Goal: Task Accomplishment & Management: Manage account settings

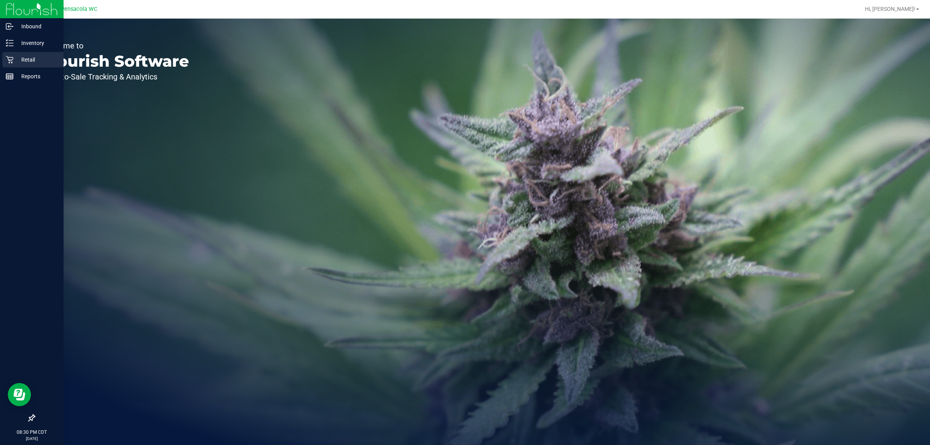
click at [28, 55] on p "Retail" at bounding box center [37, 59] width 47 height 9
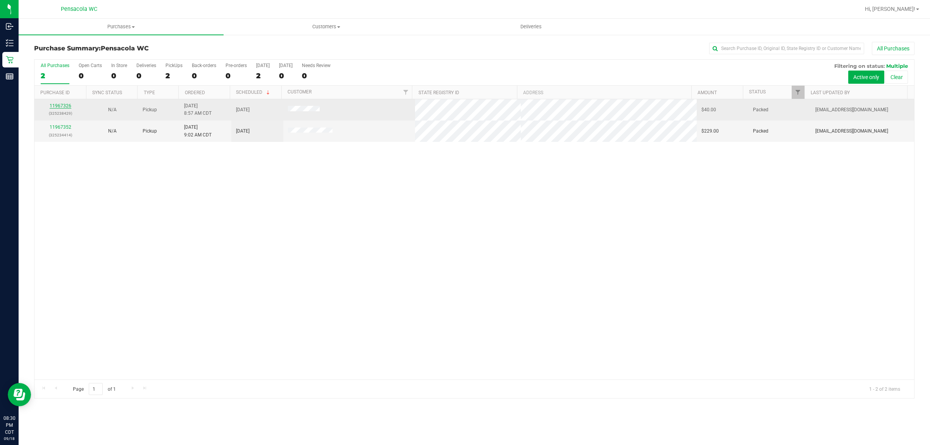
click at [55, 105] on link "11967326" at bounding box center [61, 105] width 22 height 5
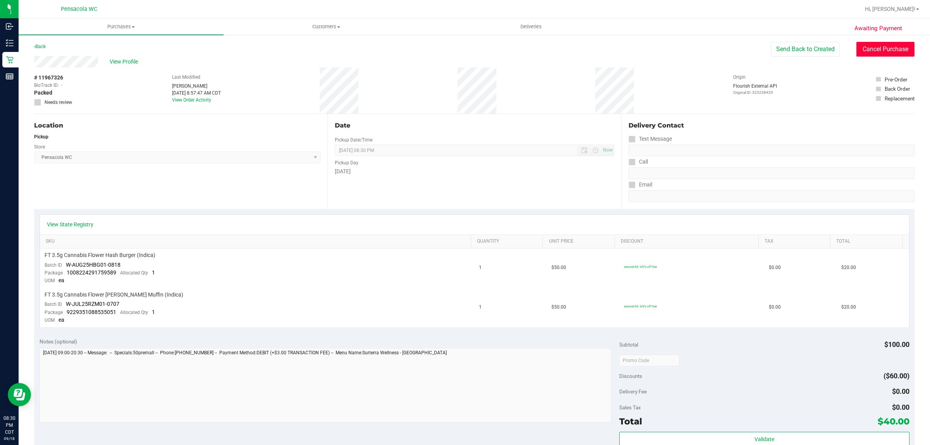
click at [900, 53] on button "Cancel Purchase" at bounding box center [886, 49] width 58 height 15
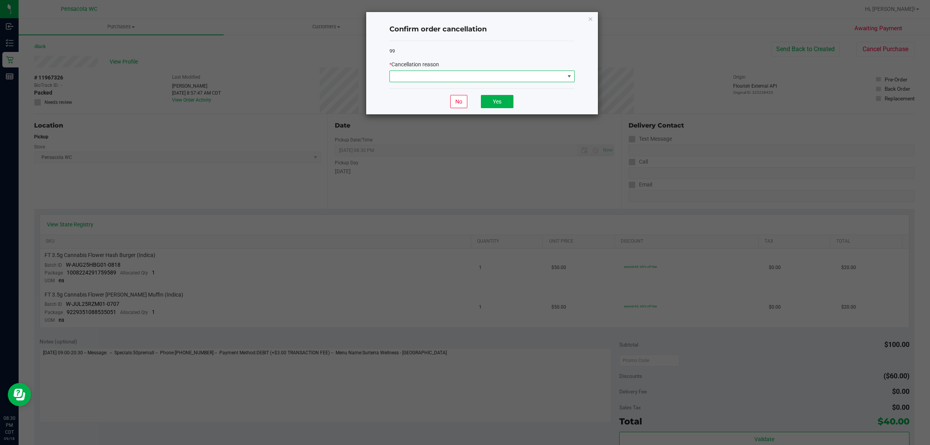
click at [487, 76] on span at bounding box center [477, 76] width 175 height 11
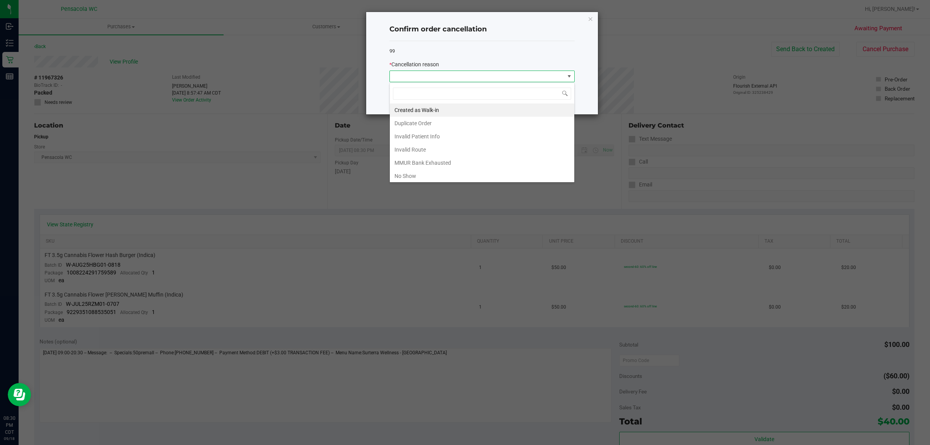
scroll to position [12, 185]
click at [420, 173] on li "No Show" at bounding box center [482, 175] width 185 height 13
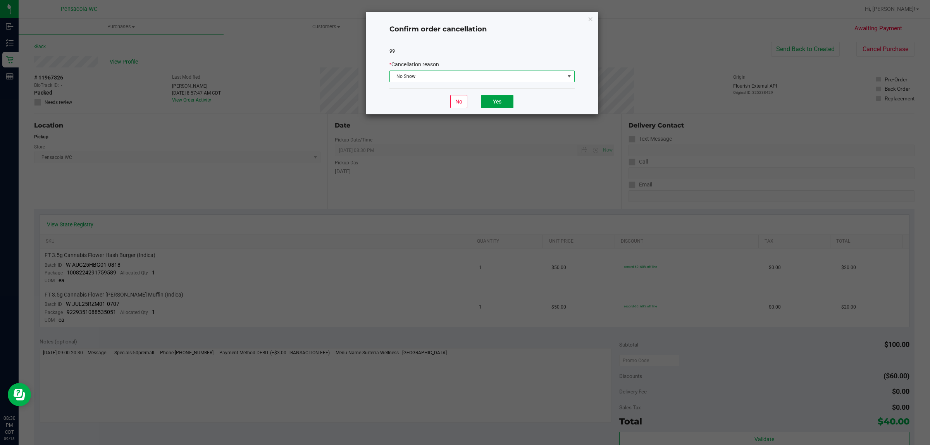
click at [500, 97] on button "Yes" at bounding box center [497, 101] width 33 height 13
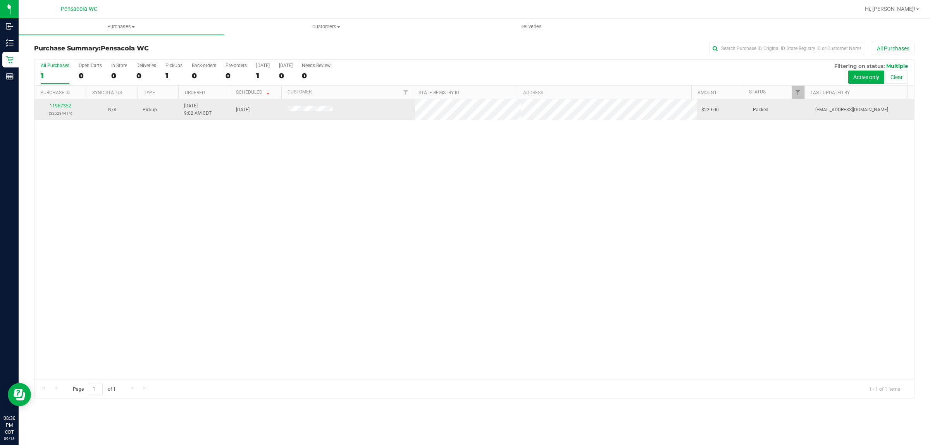
click at [61, 103] on div "11967352 (325234414)" at bounding box center [60, 109] width 43 height 15
click at [61, 105] on link "11967352" at bounding box center [61, 105] width 22 height 5
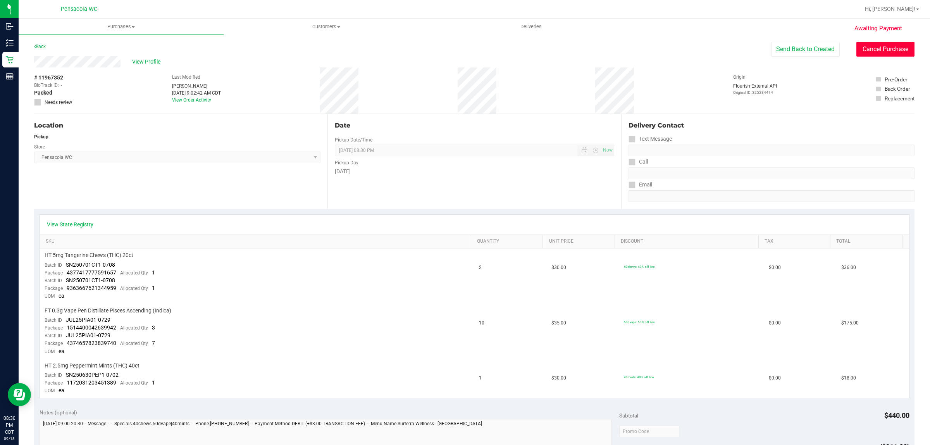
click at [857, 47] on button "Cancel Purchase" at bounding box center [886, 49] width 58 height 15
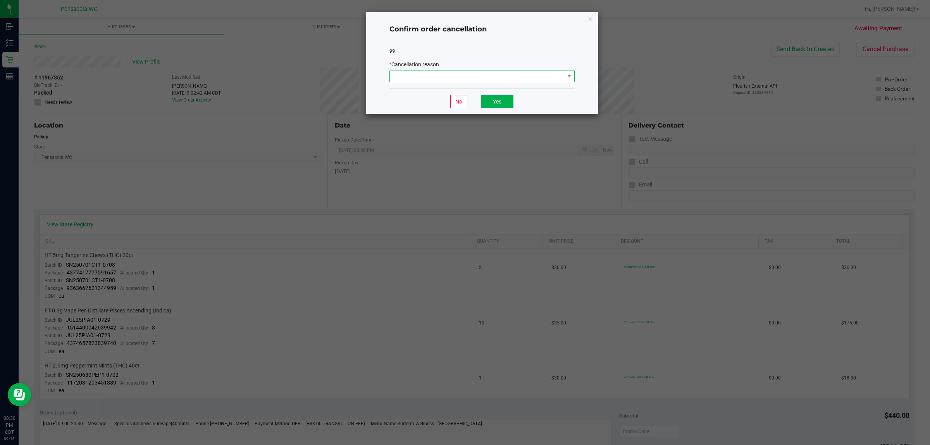
click at [507, 80] on span at bounding box center [477, 76] width 175 height 11
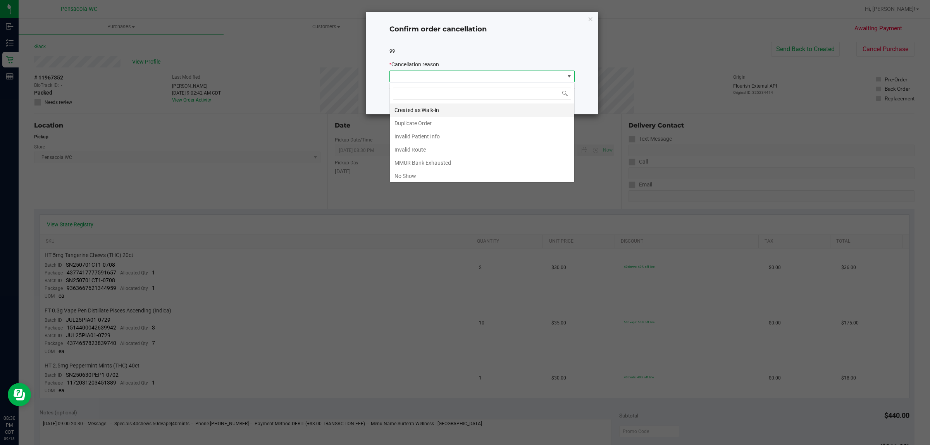
scroll to position [12, 185]
click at [419, 177] on li "No Show" at bounding box center [482, 175] width 185 height 13
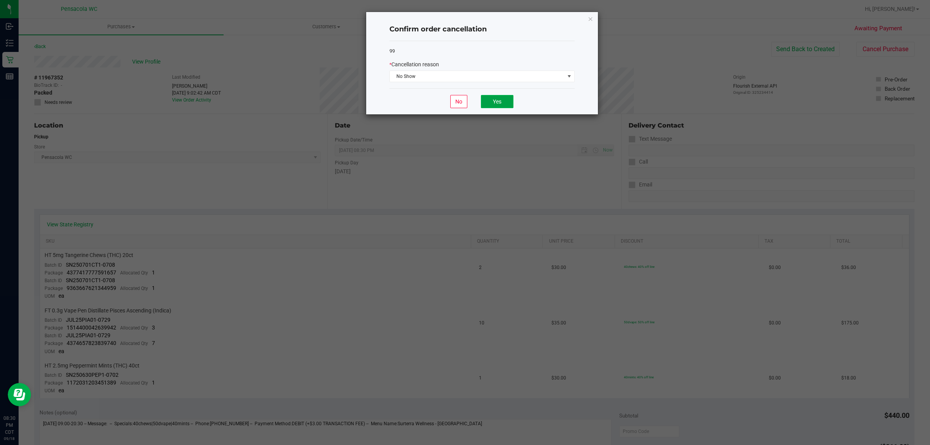
click at [507, 97] on button "Yes" at bounding box center [497, 101] width 33 height 13
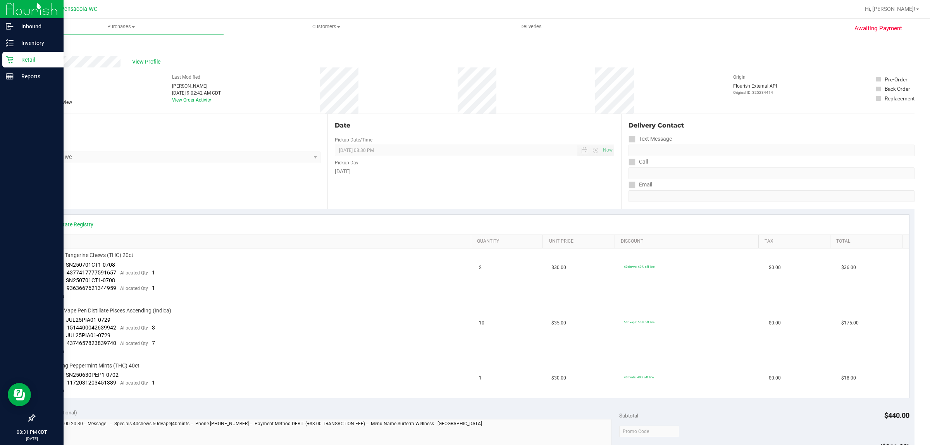
click at [30, 59] on p "Retail" at bounding box center [37, 59] width 47 height 9
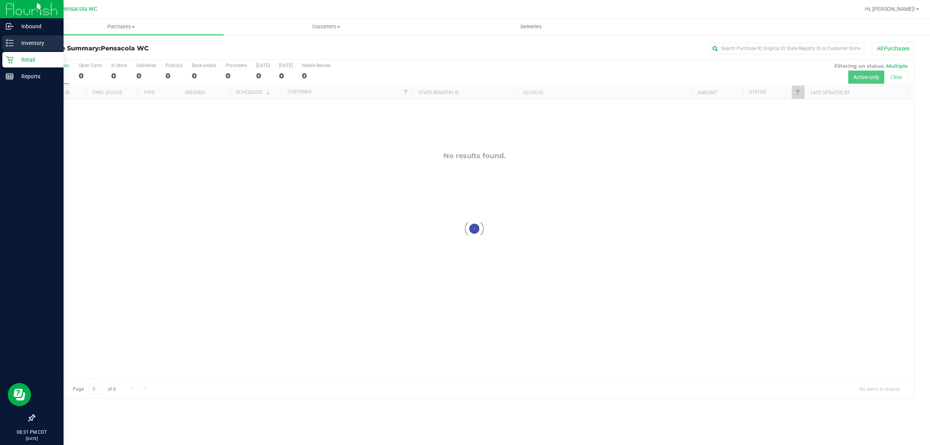
click at [33, 37] on div "Inventory" at bounding box center [32, 43] width 61 height 16
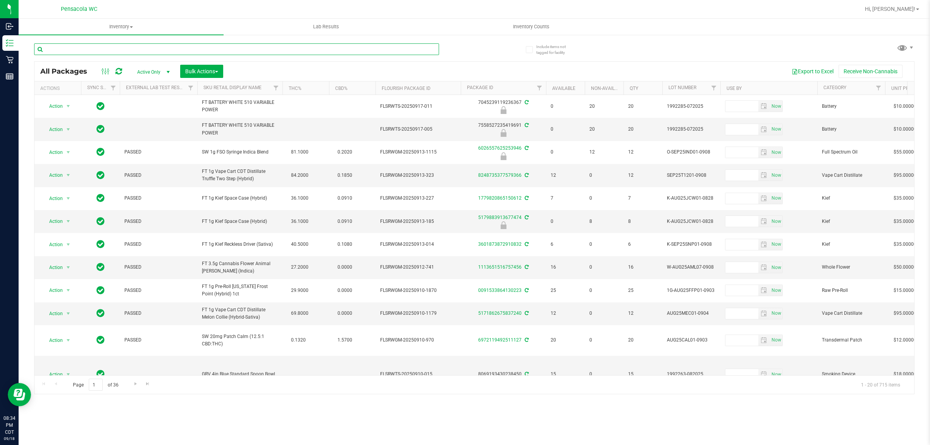
click at [111, 52] on input "text" at bounding box center [236, 49] width 405 height 12
click at [528, 24] on span "Inventory Counts" at bounding box center [531, 26] width 57 height 7
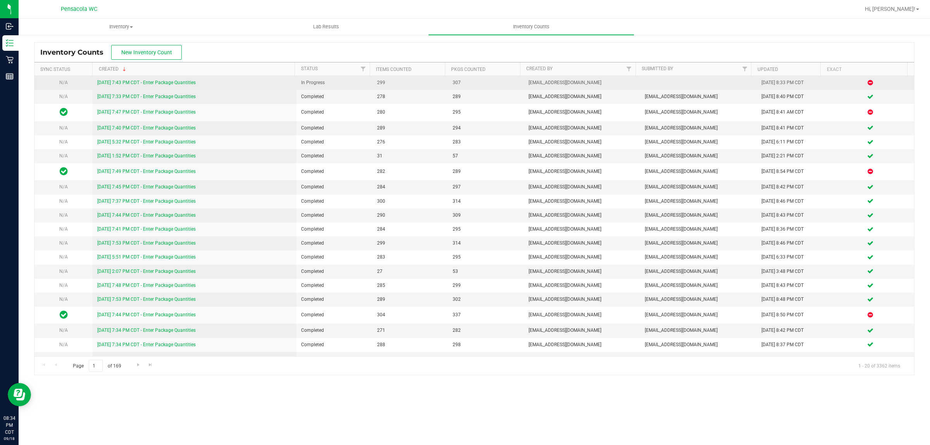
click at [183, 81] on link "[DATE] 7:43 PM CDT - Enter Package Quantities" at bounding box center [146, 82] width 98 height 5
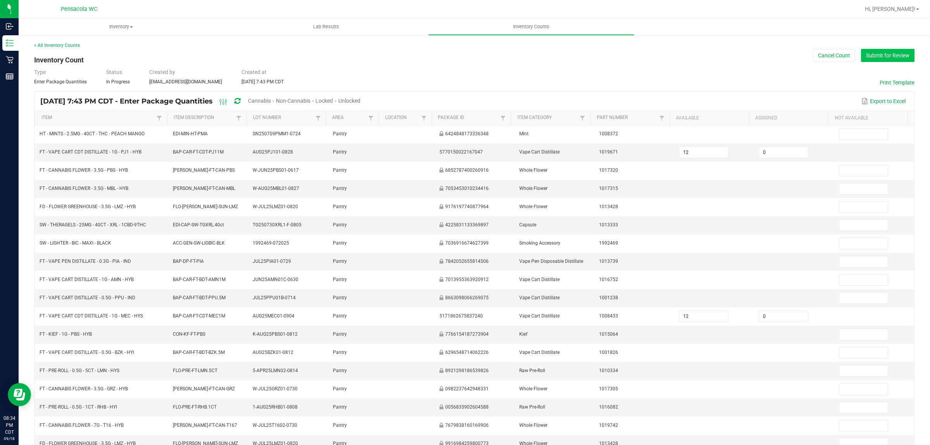
click at [873, 61] on button "Submit for Review" at bounding box center [887, 55] width 53 height 13
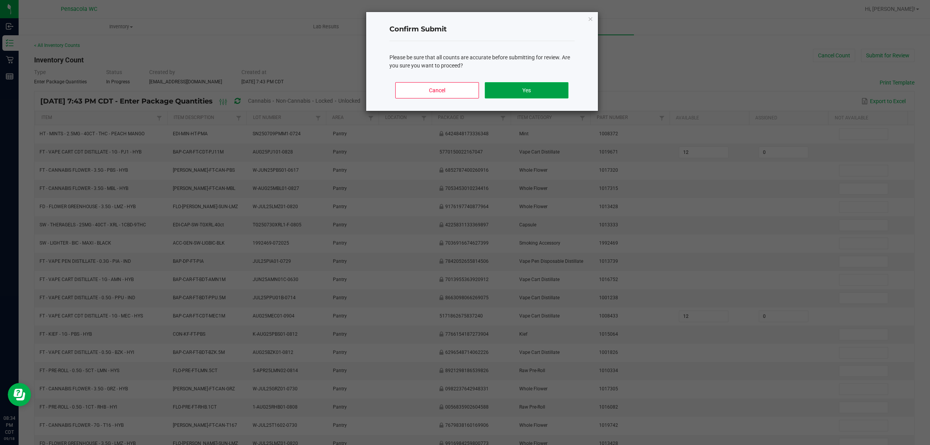
click at [534, 96] on button "Yes" at bounding box center [526, 90] width 83 height 16
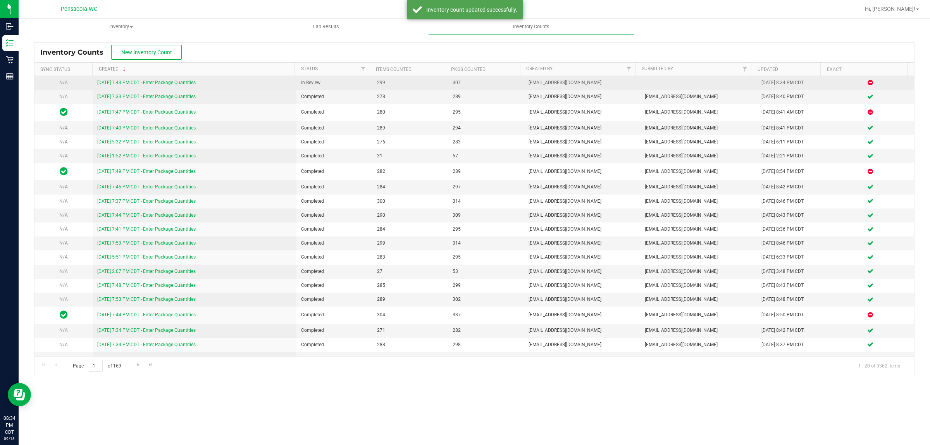
click at [184, 80] on link "[DATE] 7:43 PM CDT - Enter Package Quantities" at bounding box center [146, 82] width 98 height 5
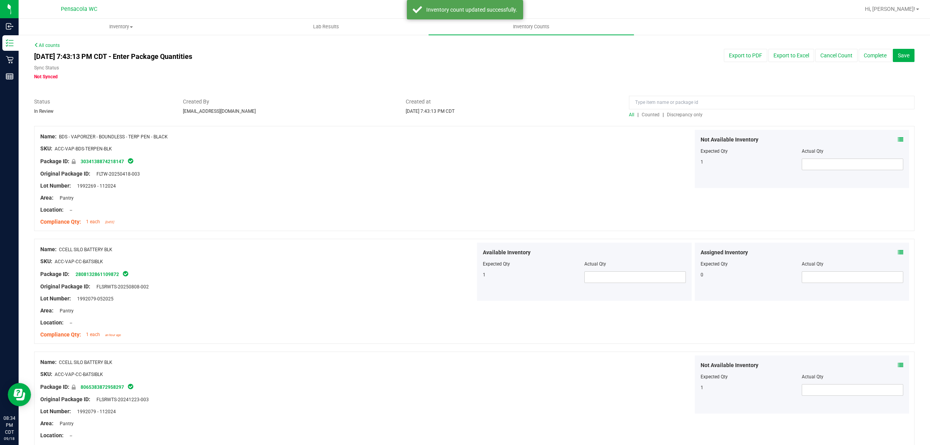
click at [683, 115] on span "Discrepancy only" at bounding box center [685, 114] width 36 height 5
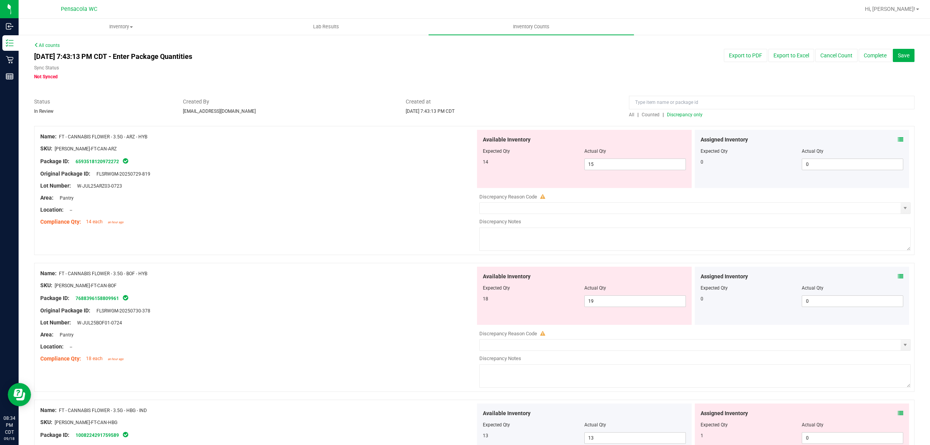
click at [898, 138] on icon at bounding box center [900, 139] width 5 height 5
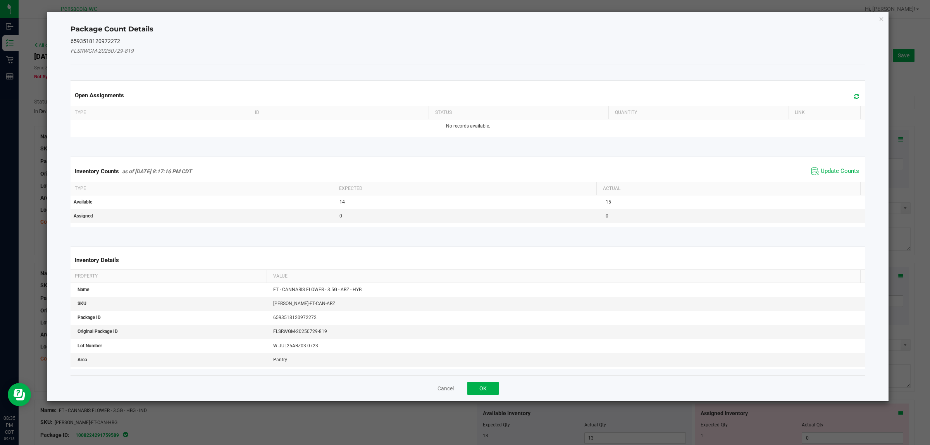
click at [821, 167] on span "Update Counts" at bounding box center [840, 171] width 38 height 8
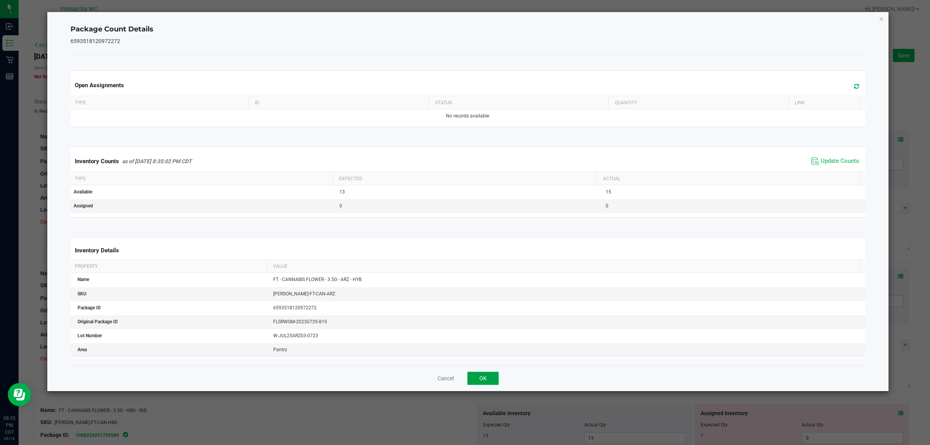
click at [484, 378] on button "OK" at bounding box center [482, 378] width 31 height 13
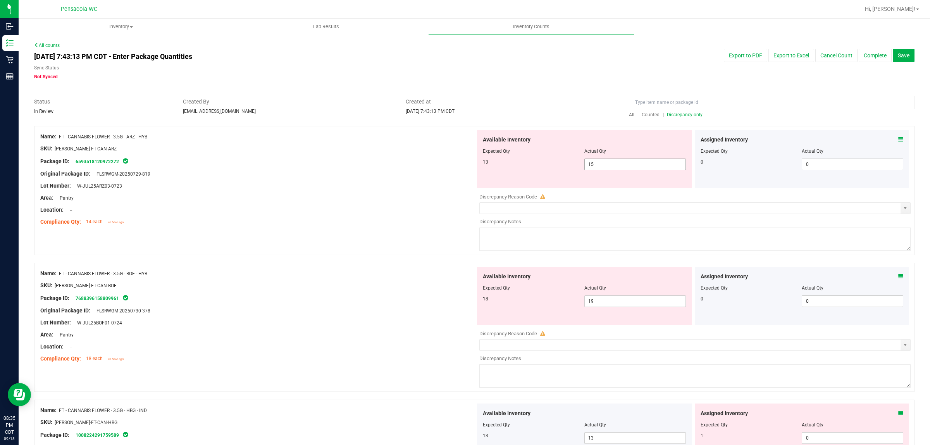
click at [628, 163] on span "15 15" at bounding box center [636, 165] width 102 height 12
type input "13"
click at [421, 225] on div "Compliance Qty: 14 each an hour ago" at bounding box center [257, 222] width 435 height 8
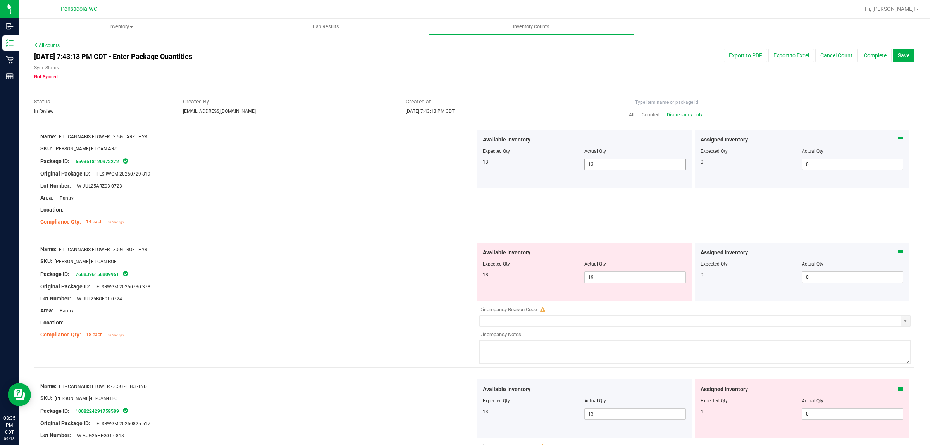
scroll to position [97, 0]
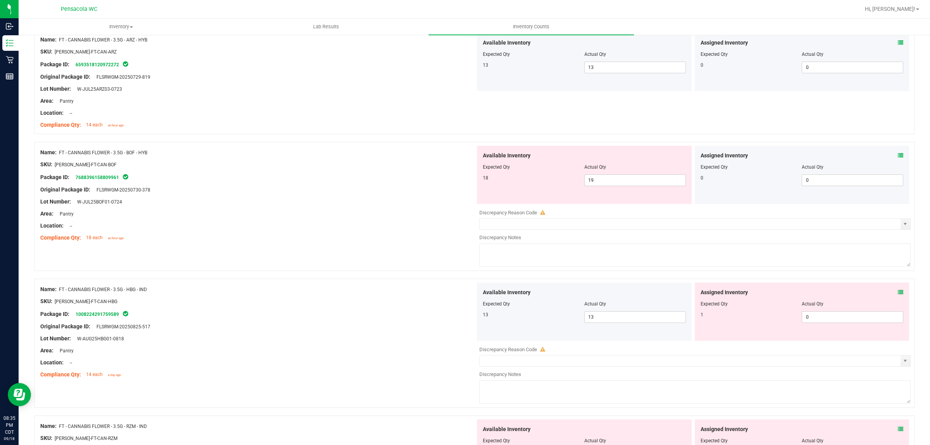
click at [898, 153] on icon at bounding box center [900, 155] width 5 height 5
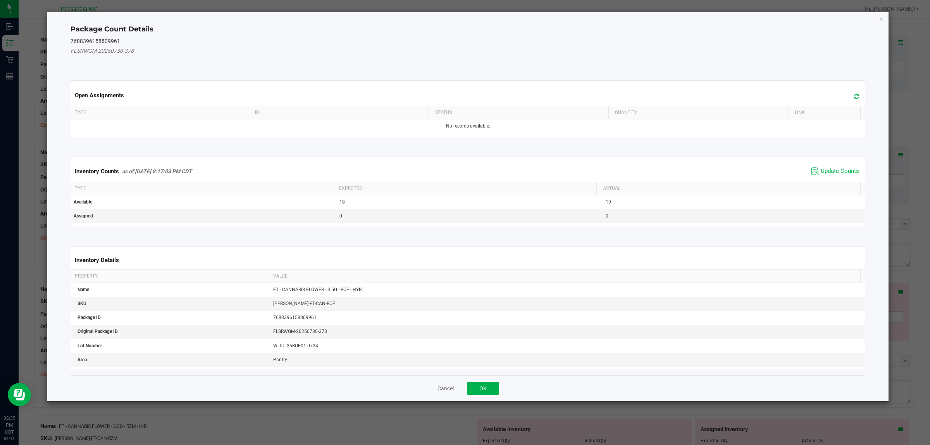
click at [831, 164] on div "Inventory Counts as of [DATE] 8:17:03 PM CDT Update Counts" at bounding box center [468, 171] width 798 height 21
click at [831, 169] on span "Update Counts" at bounding box center [840, 171] width 38 height 8
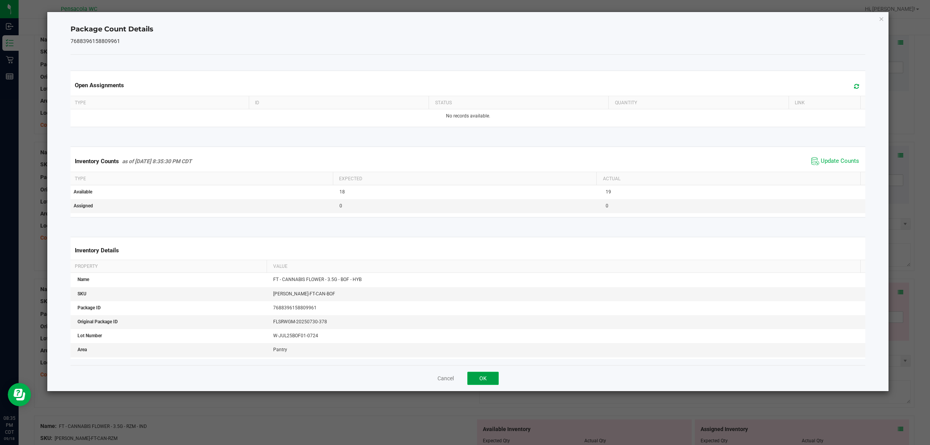
click at [489, 381] on button "OK" at bounding box center [482, 378] width 31 height 13
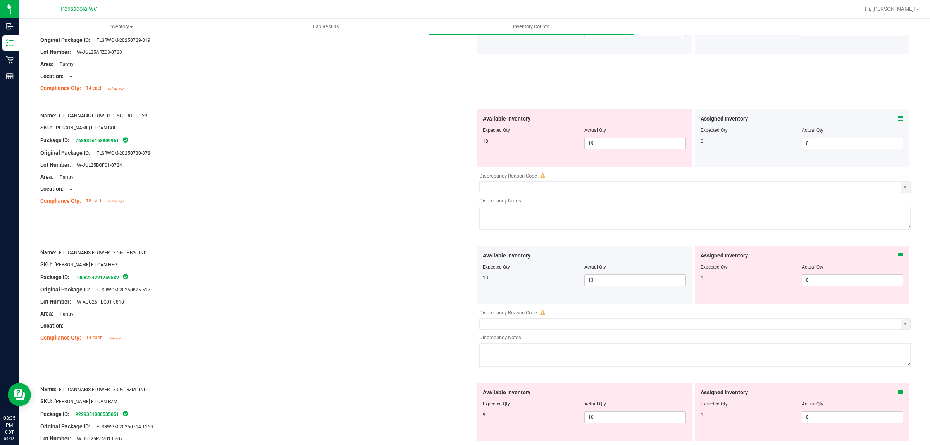
scroll to position [194, 0]
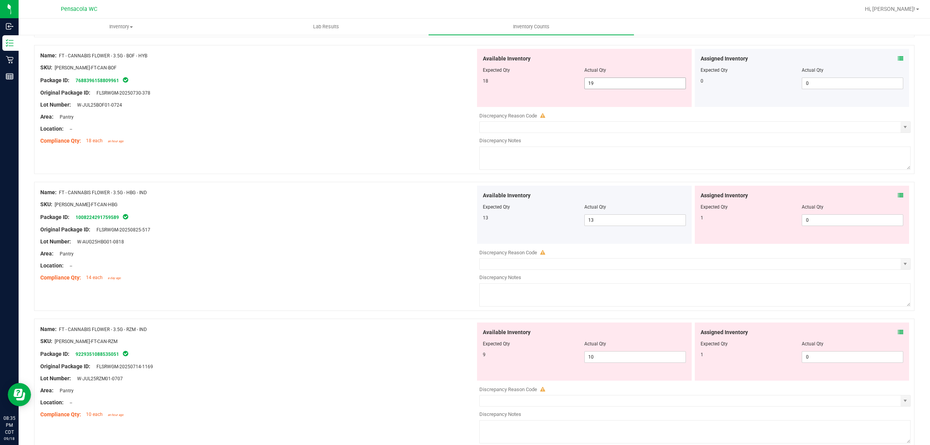
click at [629, 85] on span "19 19" at bounding box center [636, 84] width 102 height 12
type input "18"
click at [342, 113] on div "Area: Pantry" at bounding box center [257, 117] width 435 height 8
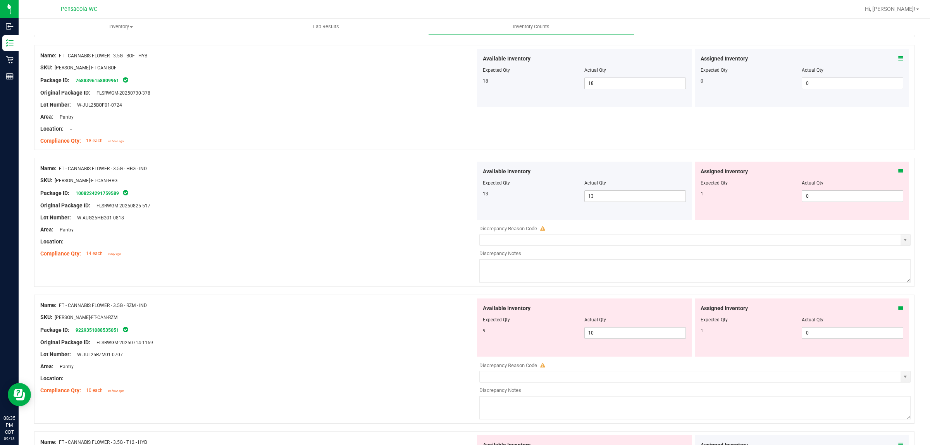
click at [898, 171] on icon at bounding box center [900, 171] width 5 height 5
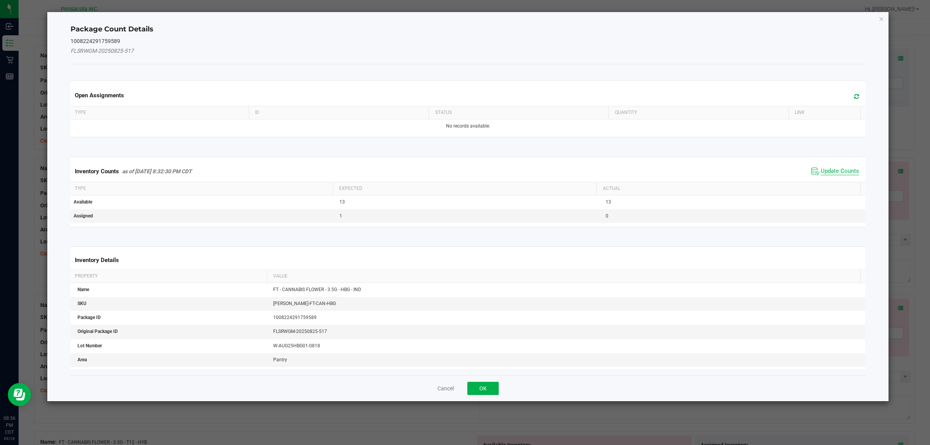
click at [830, 168] on span "Update Counts" at bounding box center [840, 171] width 38 height 8
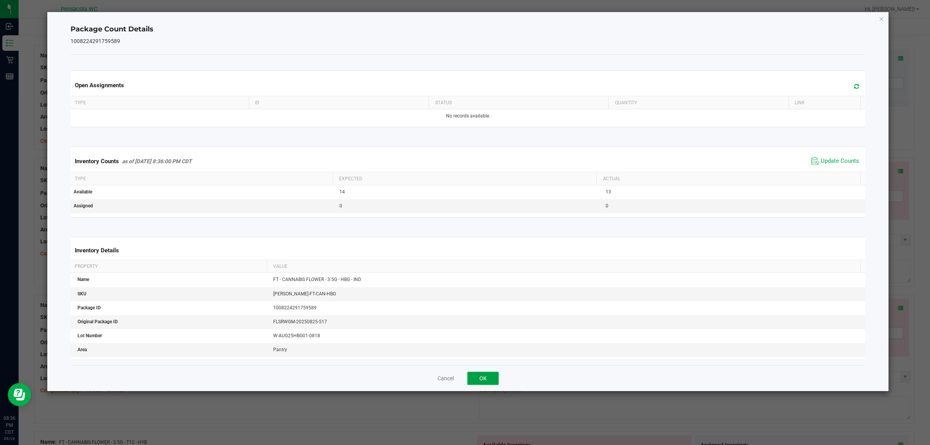
click at [477, 377] on button "OK" at bounding box center [482, 378] width 31 height 13
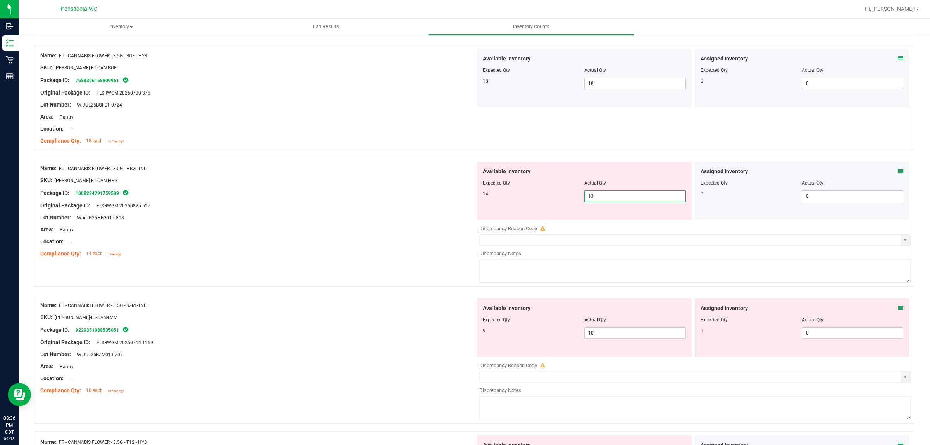
click at [610, 197] on span "13 13" at bounding box center [636, 196] width 102 height 12
type input "14"
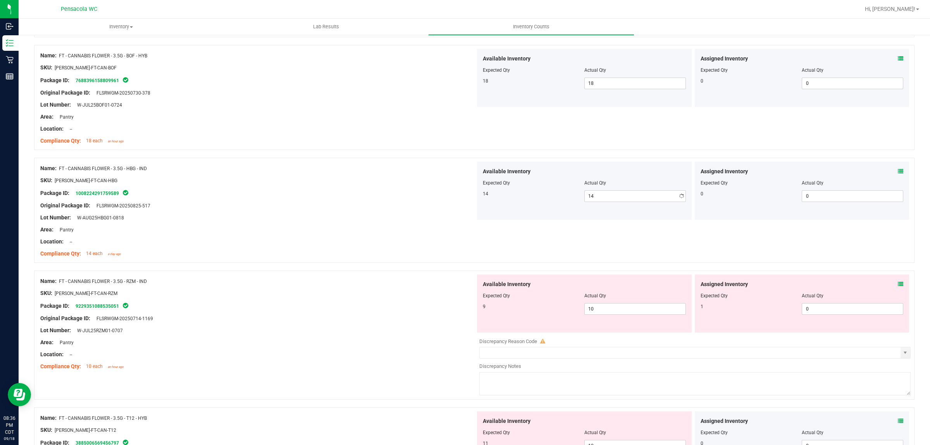
click at [459, 236] on div at bounding box center [257, 236] width 435 height 4
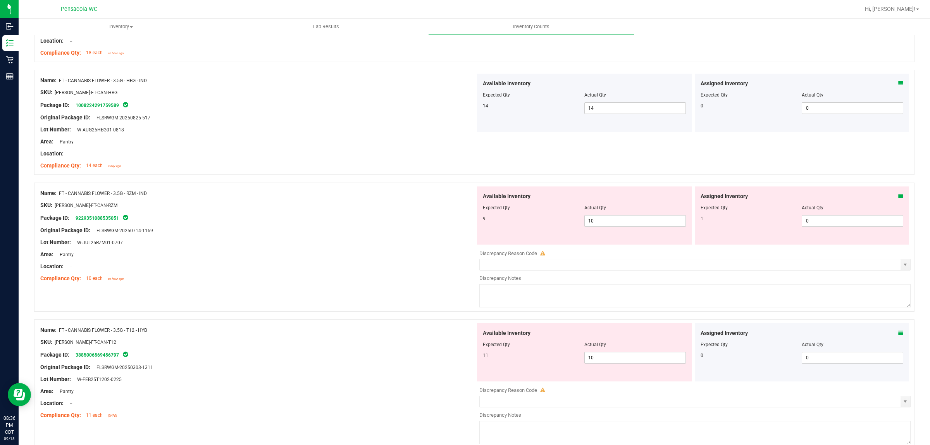
scroll to position [291, 0]
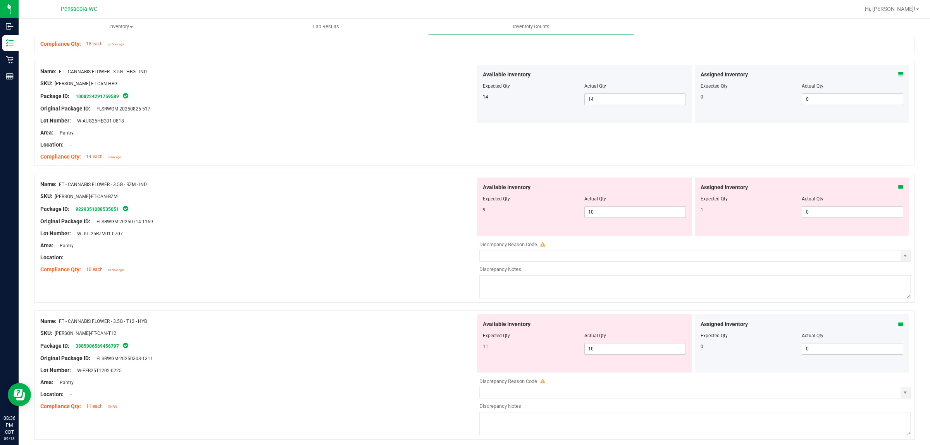
click at [898, 187] on icon at bounding box center [900, 187] width 5 height 5
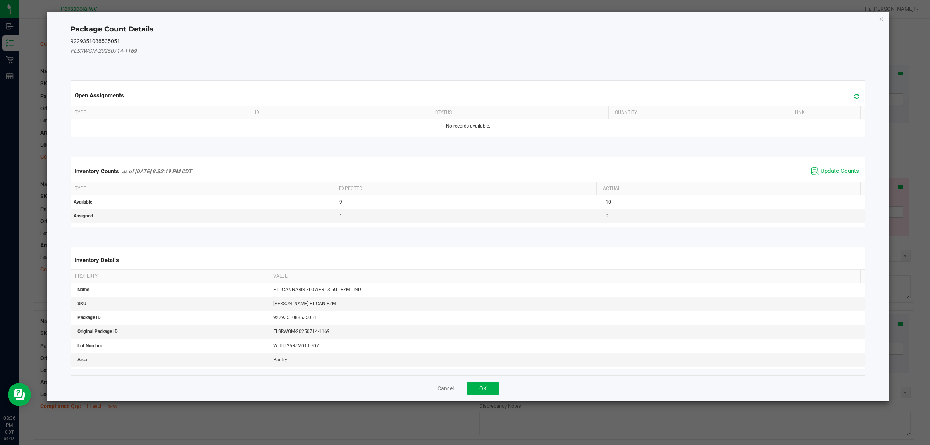
click at [823, 171] on span "Update Counts" at bounding box center [840, 171] width 38 height 8
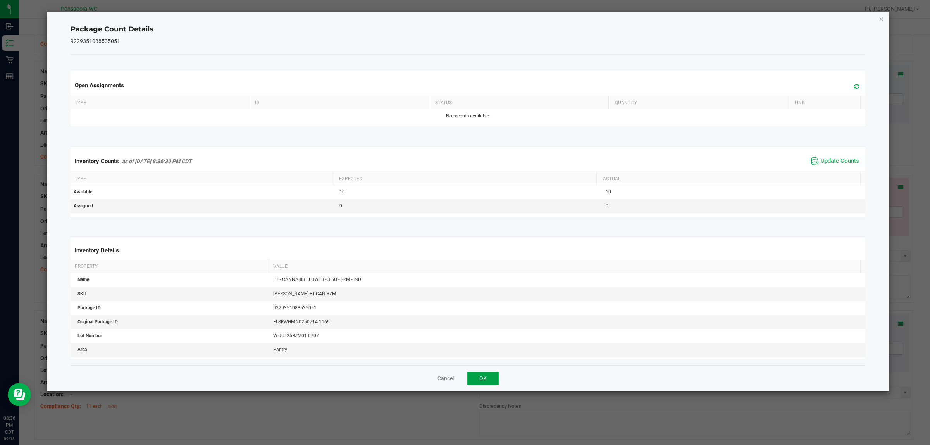
click at [495, 374] on button "OK" at bounding box center [482, 378] width 31 height 13
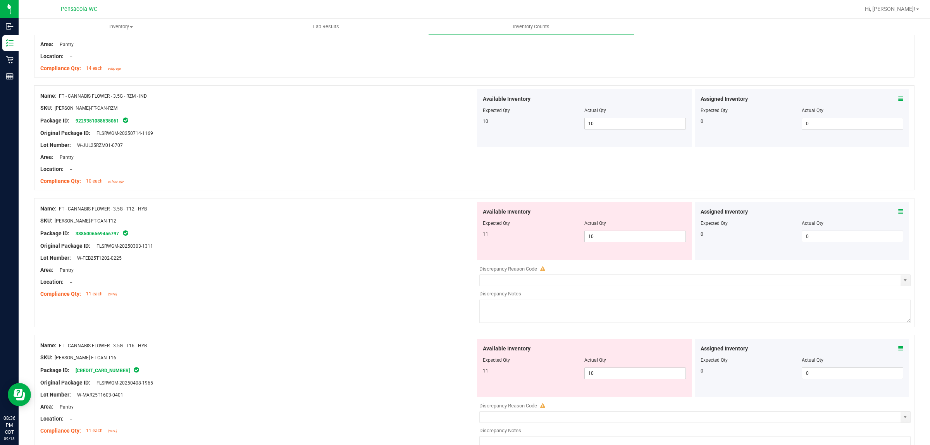
scroll to position [388, 0]
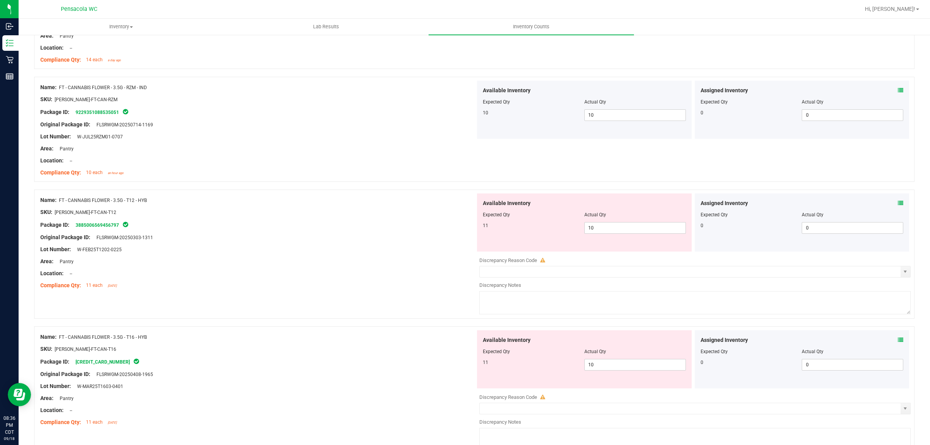
click at [898, 203] on icon at bounding box center [900, 202] width 5 height 5
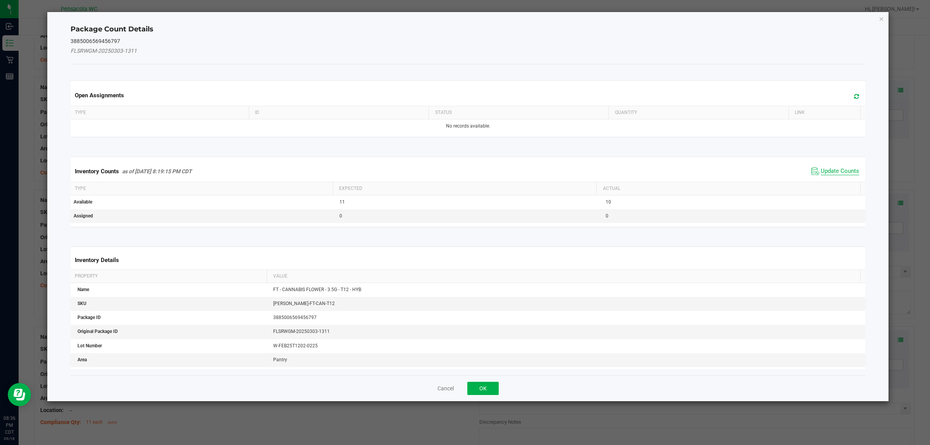
click at [835, 171] on span "Update Counts" at bounding box center [840, 171] width 38 height 8
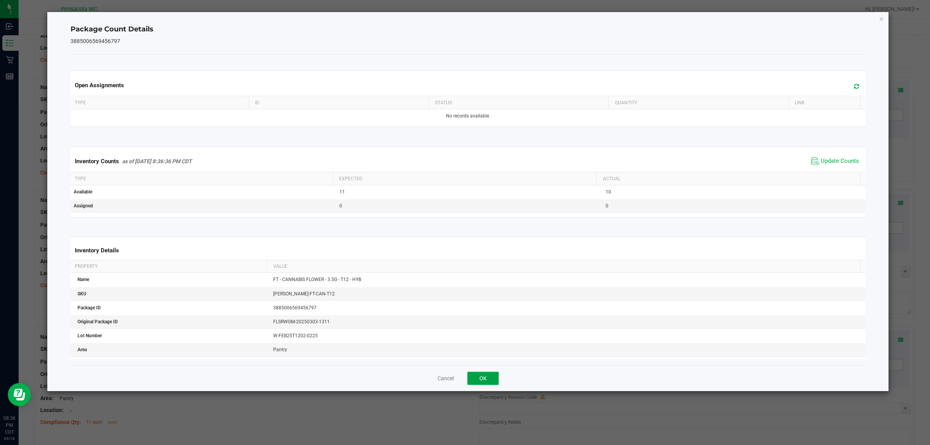
click at [473, 377] on button "OK" at bounding box center [482, 378] width 31 height 13
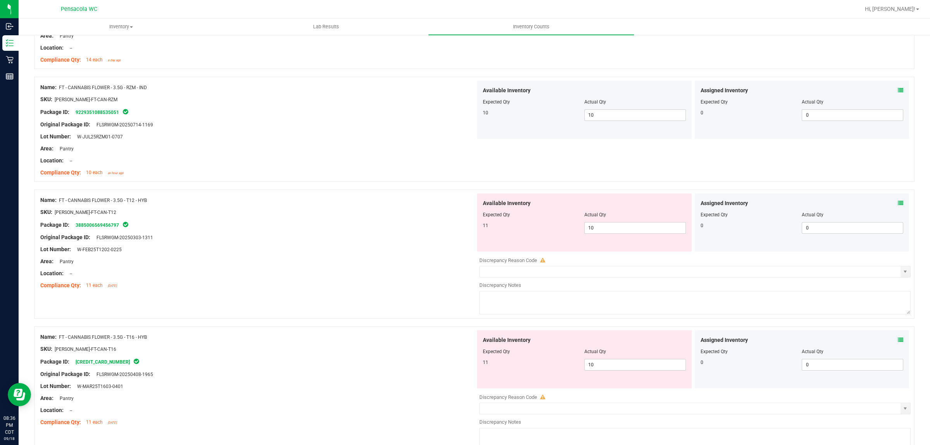
scroll to position [436, 0]
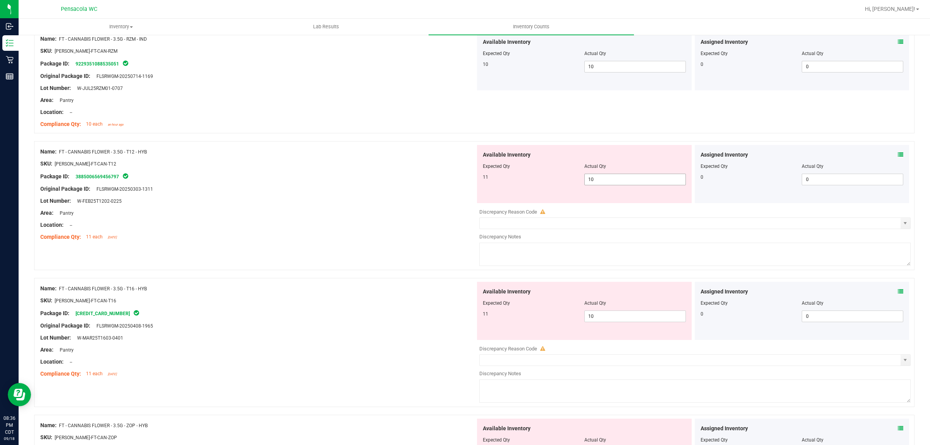
click at [616, 175] on span "10 10" at bounding box center [636, 180] width 102 height 12
type input "11"
click at [355, 232] on div at bounding box center [257, 231] width 435 height 4
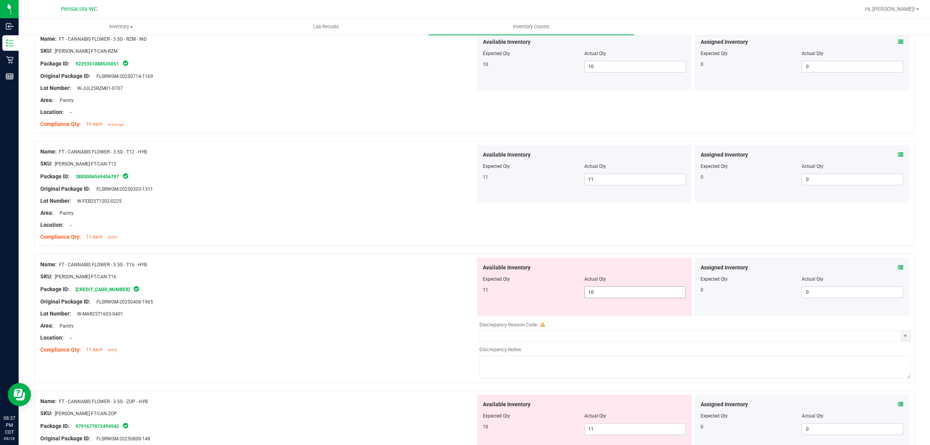
click at [614, 295] on span "10 10" at bounding box center [636, 292] width 102 height 12
type input "11"
click at [435, 305] on div "Original Package ID: FLSRWGM-20250408-1965" at bounding box center [257, 302] width 435 height 8
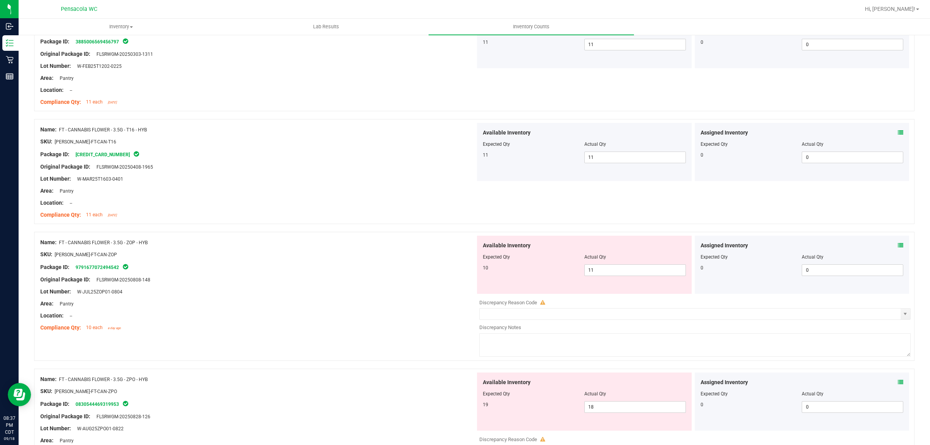
scroll to position [581, 0]
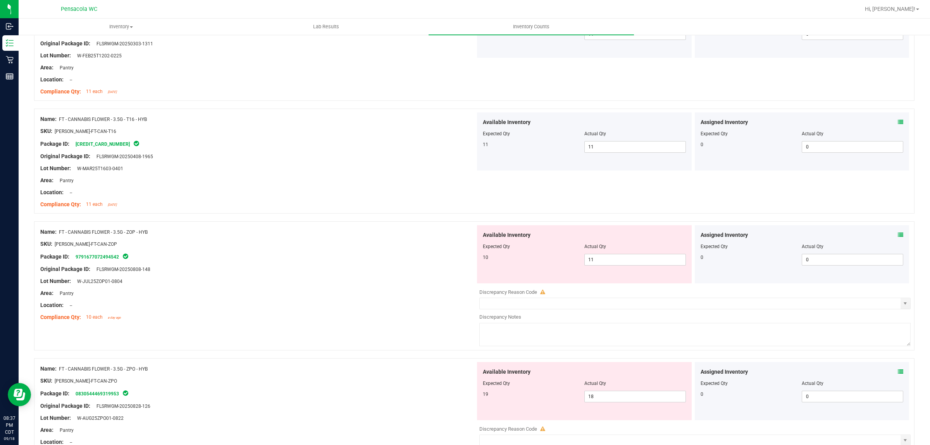
click at [898, 235] on icon at bounding box center [900, 234] width 5 height 5
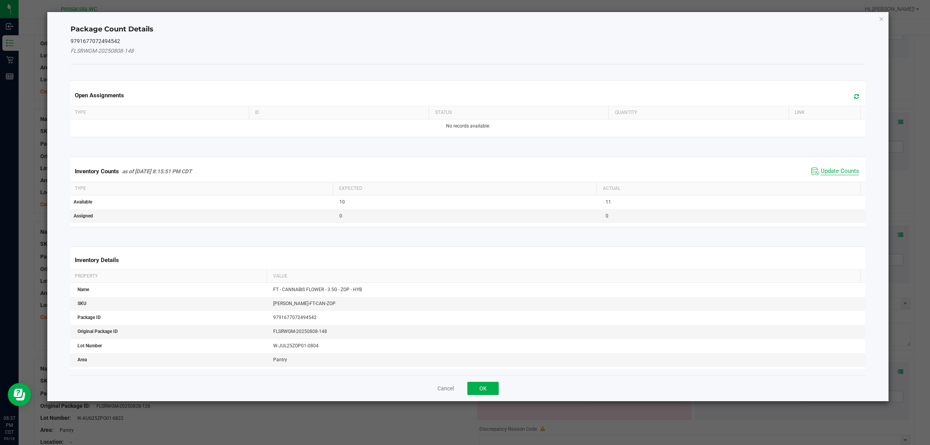
click at [827, 174] on span "Update Counts" at bounding box center [840, 171] width 38 height 8
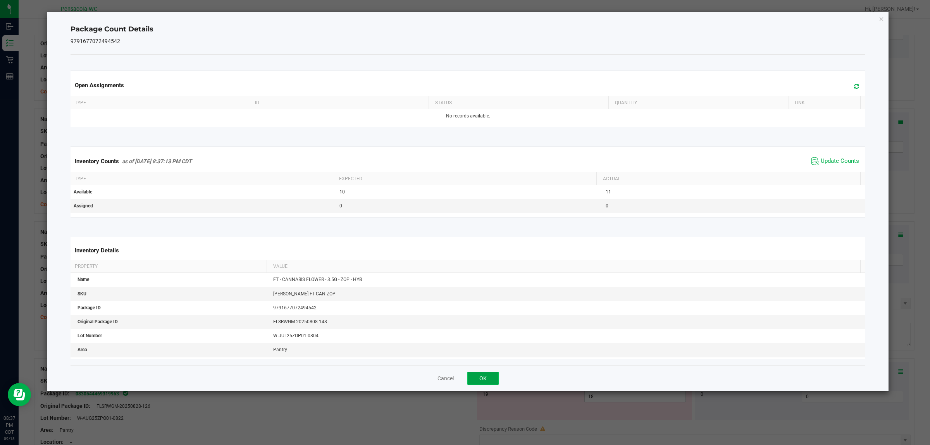
click at [490, 380] on button "OK" at bounding box center [482, 378] width 31 height 13
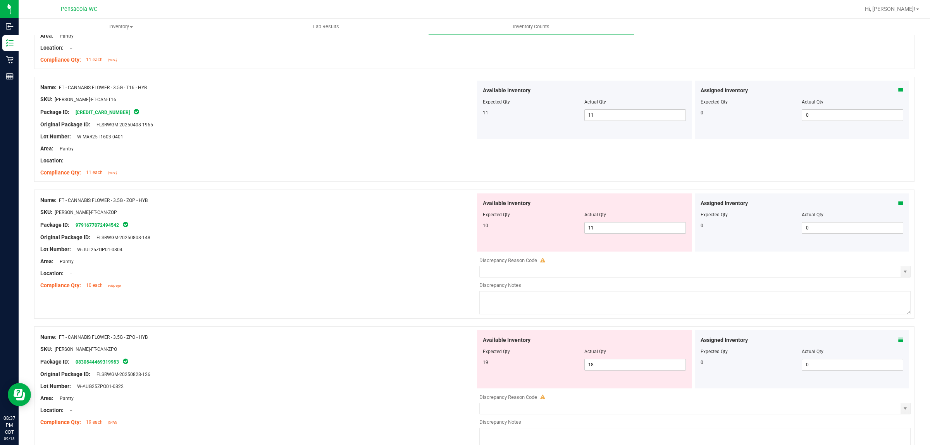
scroll to position [630, 0]
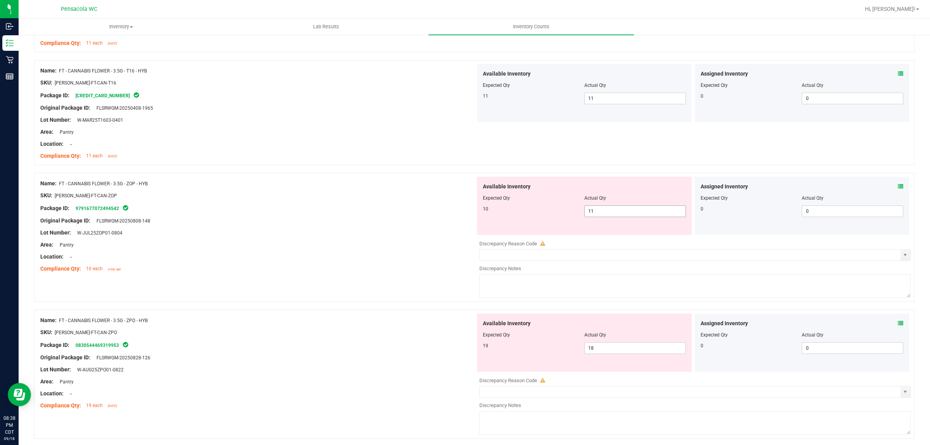
click at [604, 208] on span "11 11" at bounding box center [636, 211] width 102 height 12
type input "10"
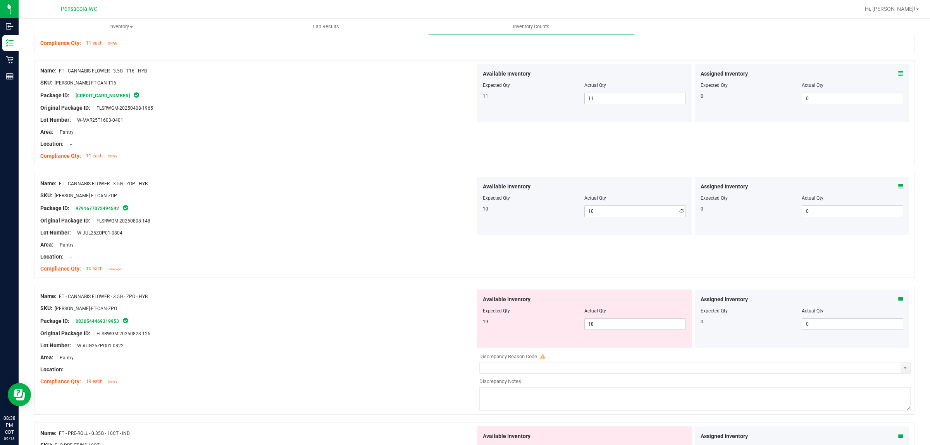
click at [375, 275] on div "Name: FT - CANNABIS FLOWER - 3.5G - ZOP - HYB SKU: [PERSON_NAME]-FT-CAN-ZOP Pac…" at bounding box center [257, 226] width 435 height 99
click at [618, 323] on span "18 18" at bounding box center [636, 324] width 102 height 12
type input "19"
click at [433, 351] on div at bounding box center [257, 352] width 435 height 4
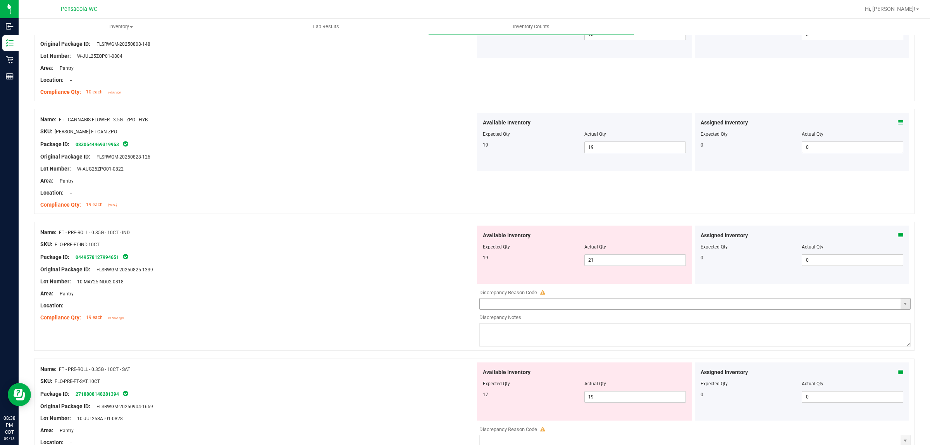
scroll to position [824, 0]
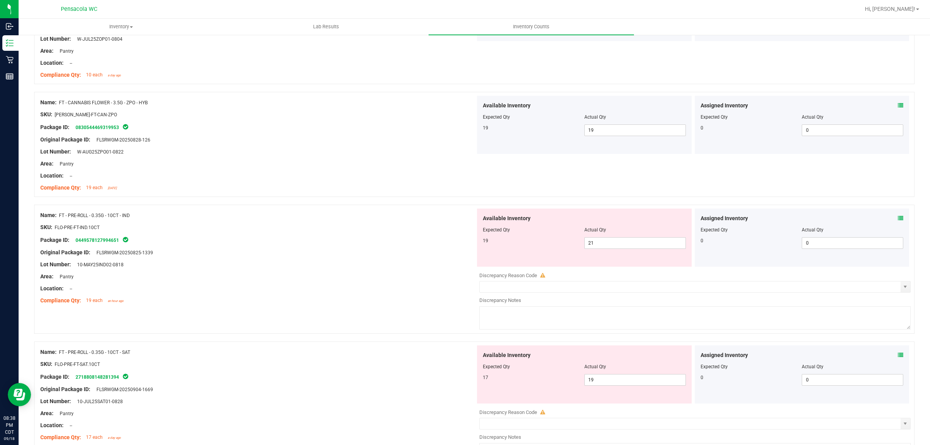
click at [898, 217] on icon at bounding box center [900, 218] width 5 height 5
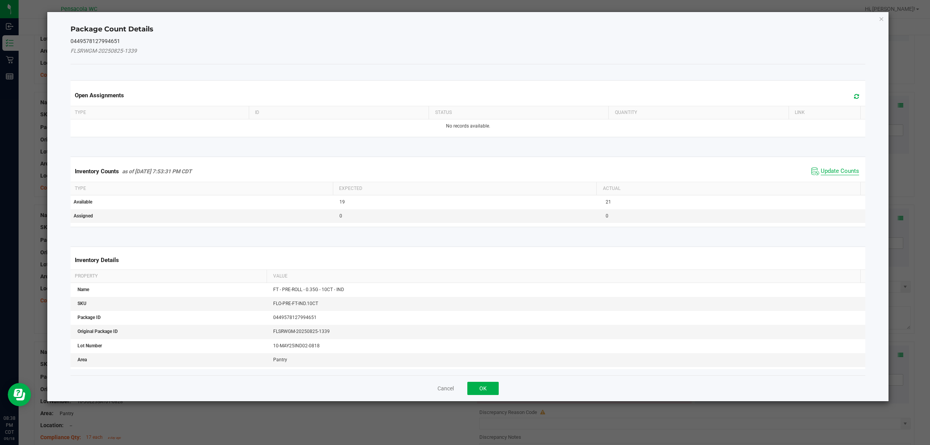
click at [826, 171] on span "Update Counts" at bounding box center [840, 171] width 38 height 8
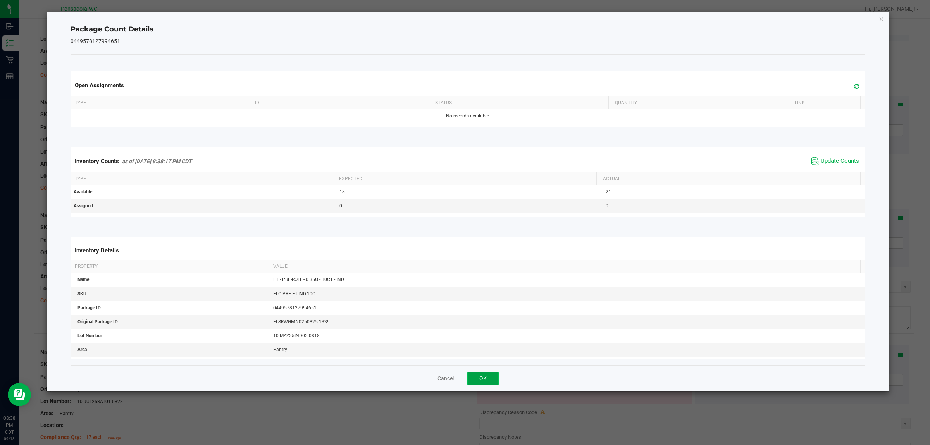
click at [492, 377] on button "OK" at bounding box center [482, 378] width 31 height 13
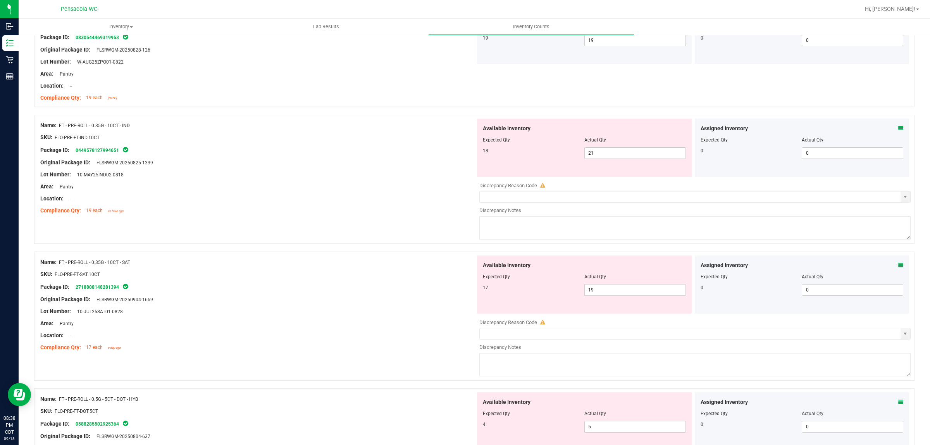
scroll to position [921, 0]
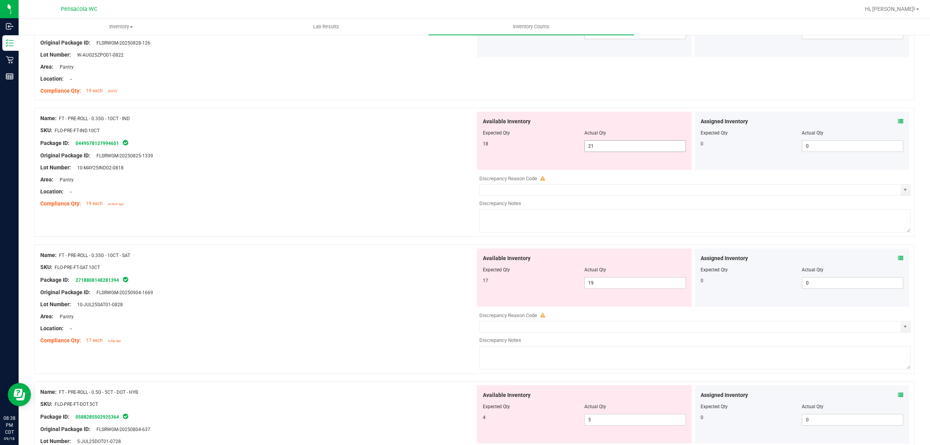
click at [612, 141] on span "21 21" at bounding box center [636, 146] width 102 height 12
click at [611, 155] on div "Available Inventory Expected Qty Actual Qty 18 21 21" at bounding box center [584, 141] width 215 height 58
click at [617, 152] on span "21 21" at bounding box center [636, 146] width 102 height 12
type input "2"
type input "8"
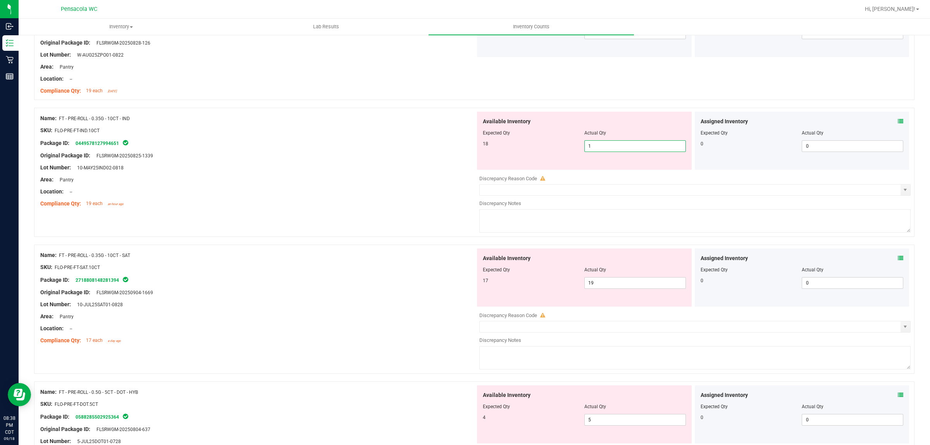
type input "18"
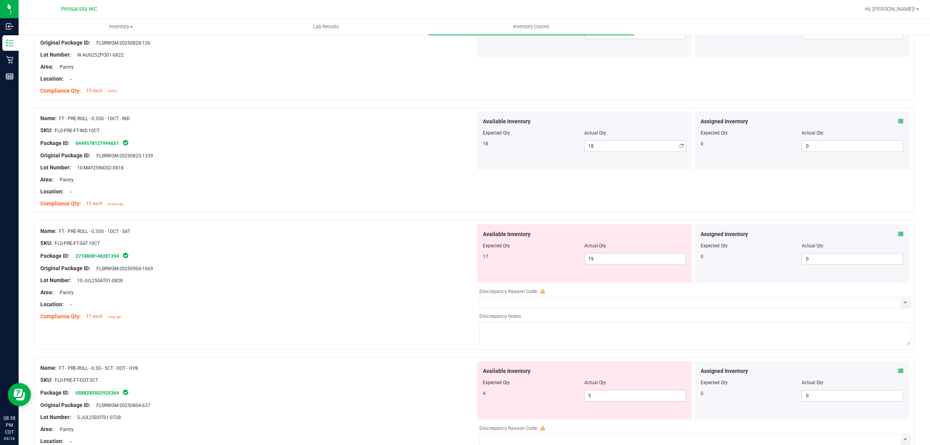
click at [321, 159] on div "Original Package ID: FLSRWGM-20250825-1339" at bounding box center [257, 156] width 435 height 8
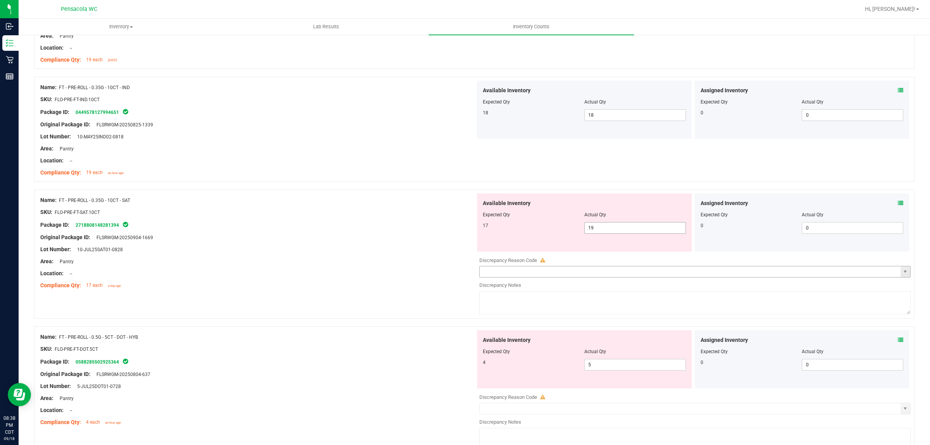
scroll to position [969, 0]
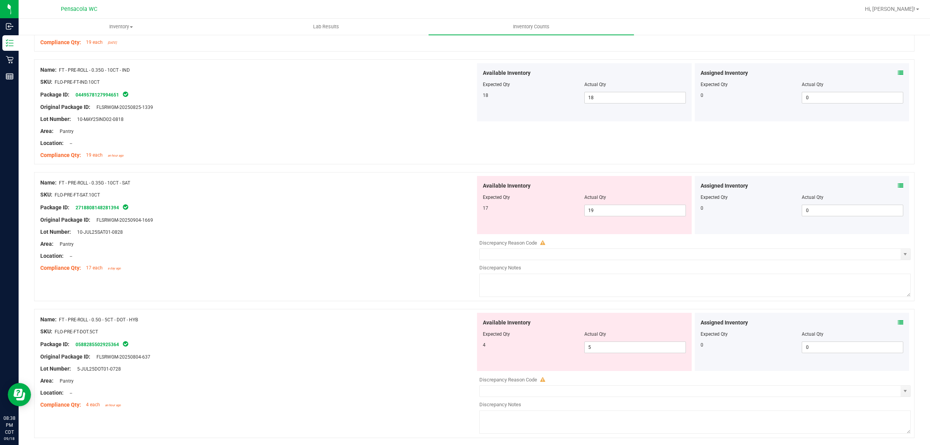
click at [898, 186] on icon at bounding box center [900, 185] width 5 height 5
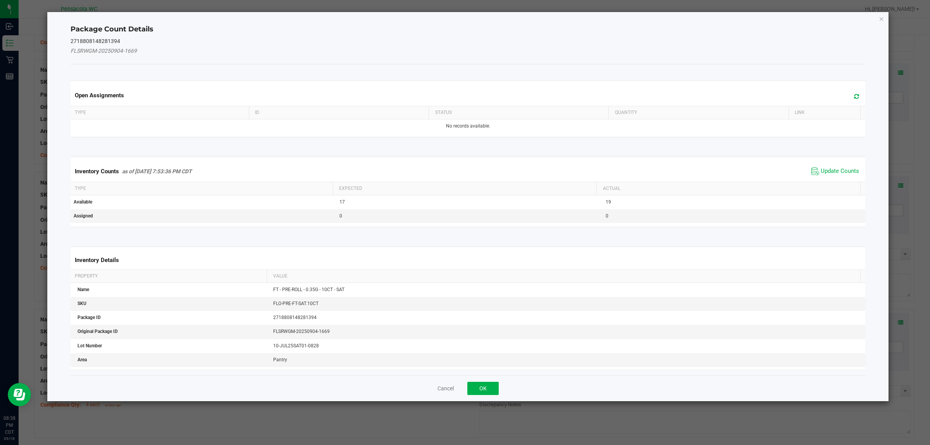
click at [819, 165] on div "Inventory Counts as of [DATE] 7:53:36 PM CDT Update Counts" at bounding box center [468, 171] width 798 height 21
click at [839, 169] on span "Update Counts" at bounding box center [840, 171] width 38 height 8
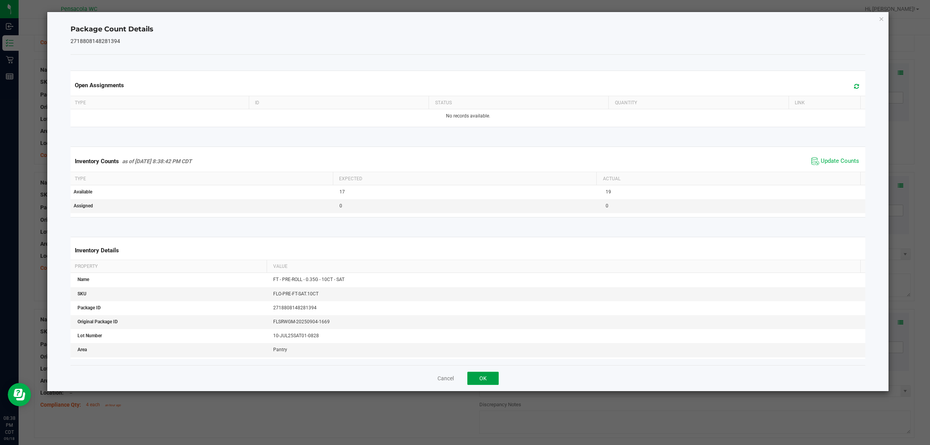
drag, startPoint x: 470, startPoint y: 379, endPoint x: 473, endPoint y: 351, distance: 28.1
click at [471, 377] on button "OK" at bounding box center [482, 378] width 31 height 13
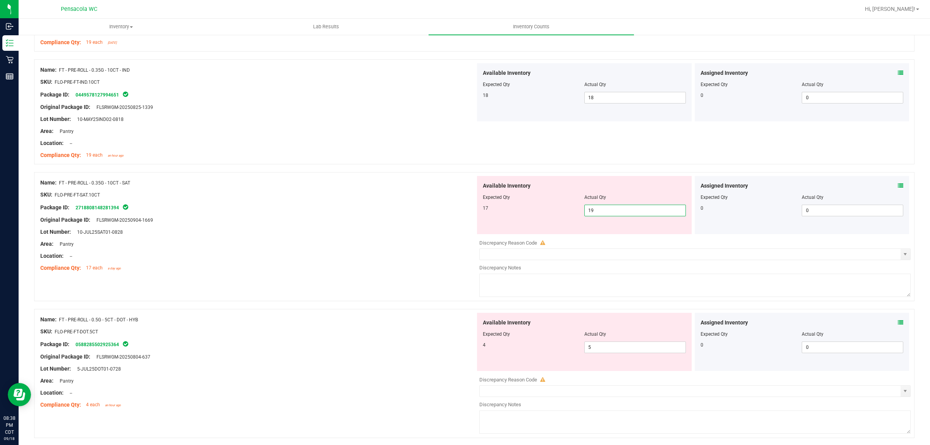
click at [640, 210] on span "19 19" at bounding box center [636, 211] width 102 height 12
type input "17"
click at [413, 236] on div "Lot Number: 10-JUL25SAT01-0828" at bounding box center [257, 232] width 435 height 8
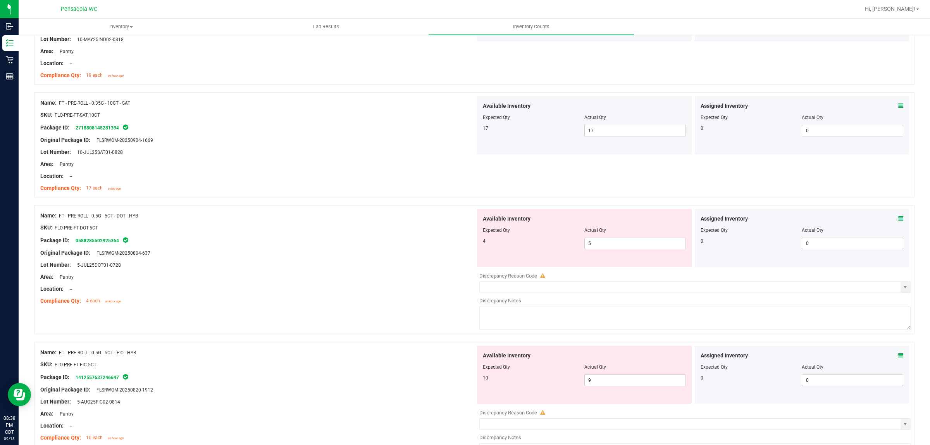
scroll to position [1066, 0]
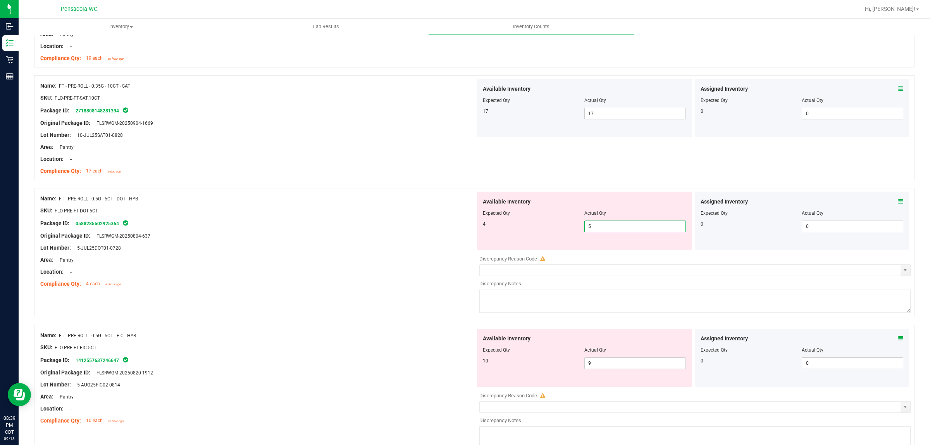
click at [590, 225] on span "5 5" at bounding box center [636, 227] width 102 height 12
type input "4"
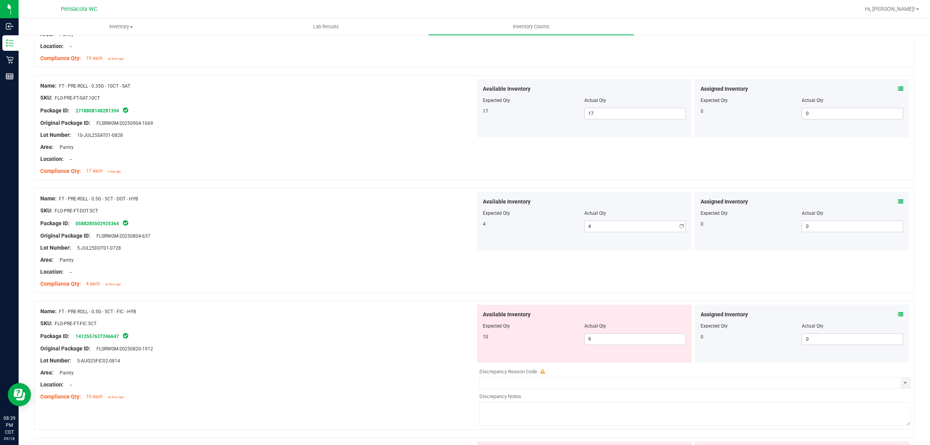
click at [392, 271] on div "Location: --" at bounding box center [257, 272] width 435 height 8
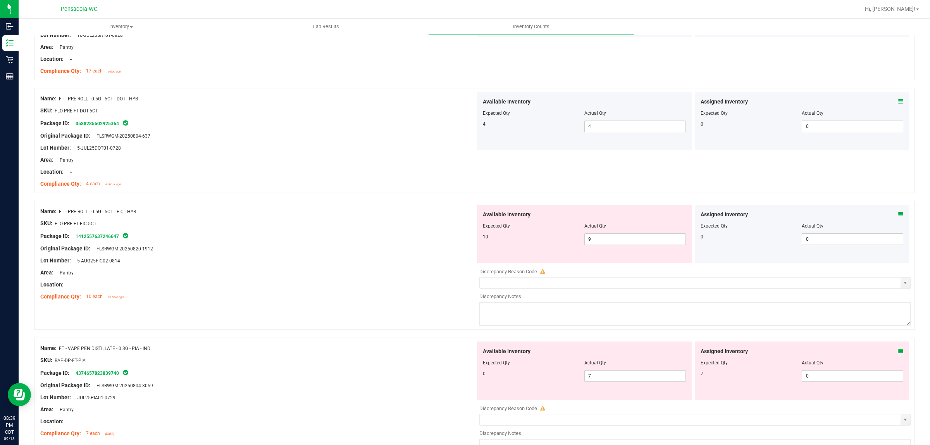
scroll to position [1211, 0]
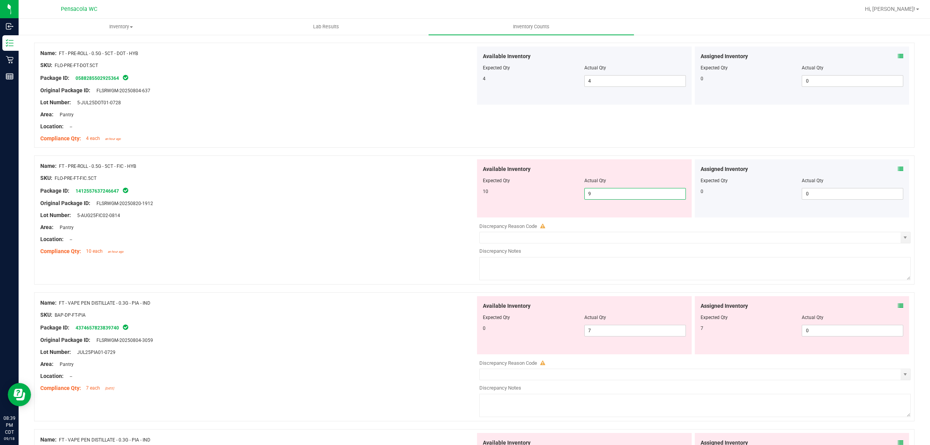
click at [626, 195] on span "9 9" at bounding box center [636, 194] width 102 height 12
type input "10"
click at [305, 231] on div "Area: Pantry" at bounding box center [257, 227] width 435 height 8
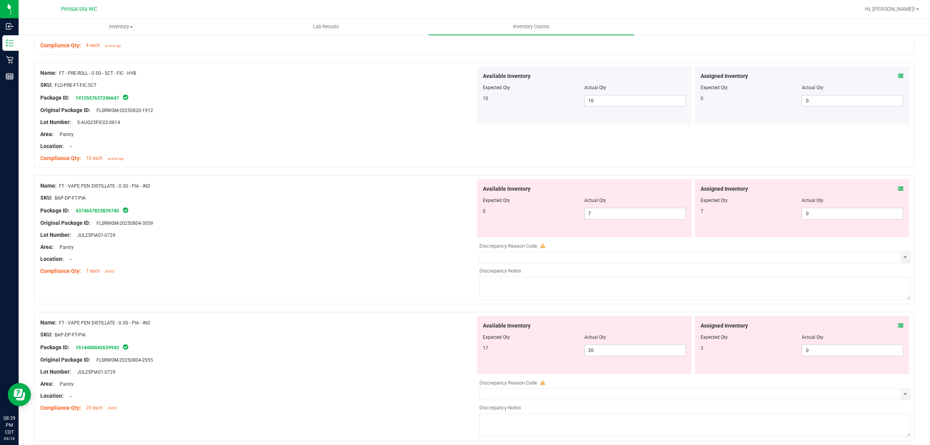
scroll to position [1308, 0]
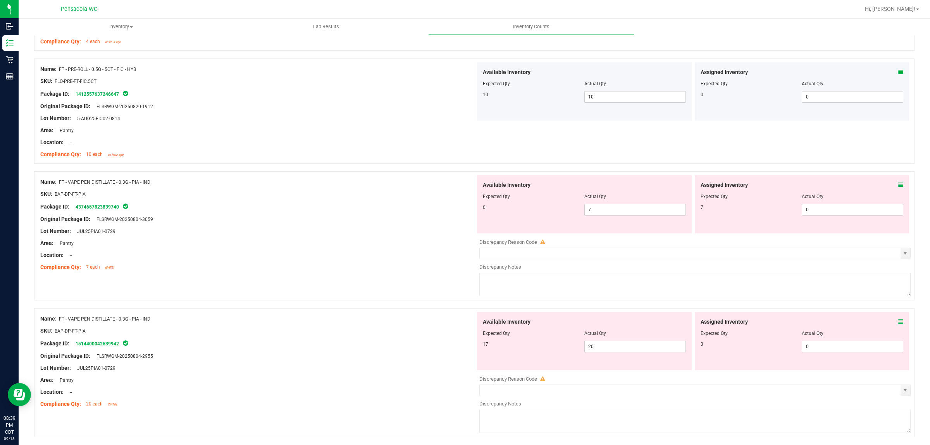
click at [898, 188] on icon at bounding box center [900, 184] width 5 height 5
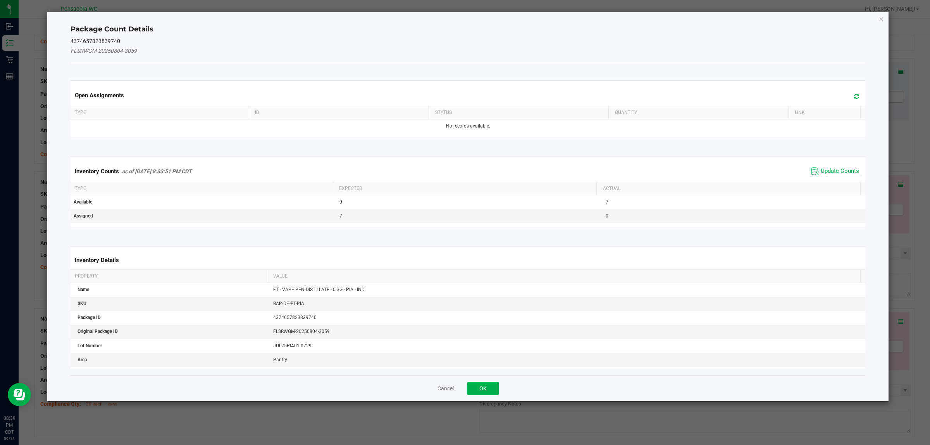
click at [821, 170] on span "Update Counts" at bounding box center [840, 171] width 38 height 8
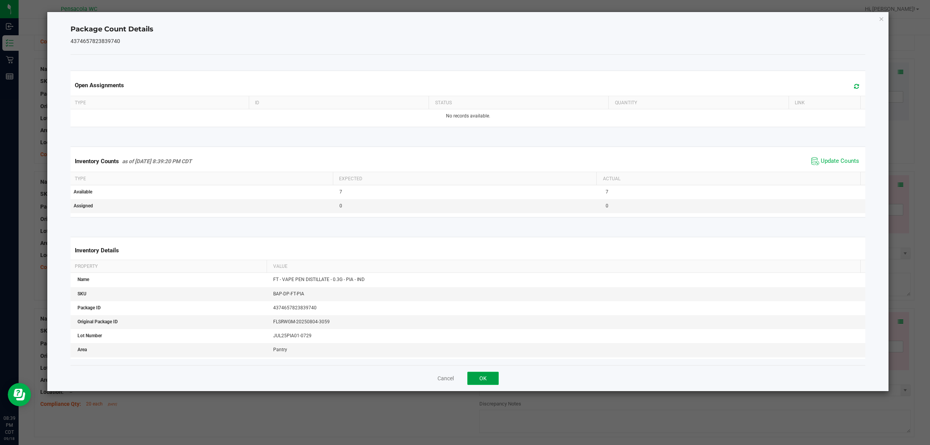
drag, startPoint x: 481, startPoint y: 383, endPoint x: 595, endPoint y: 293, distance: 145.5
click at [481, 382] on button "OK" at bounding box center [482, 378] width 31 height 13
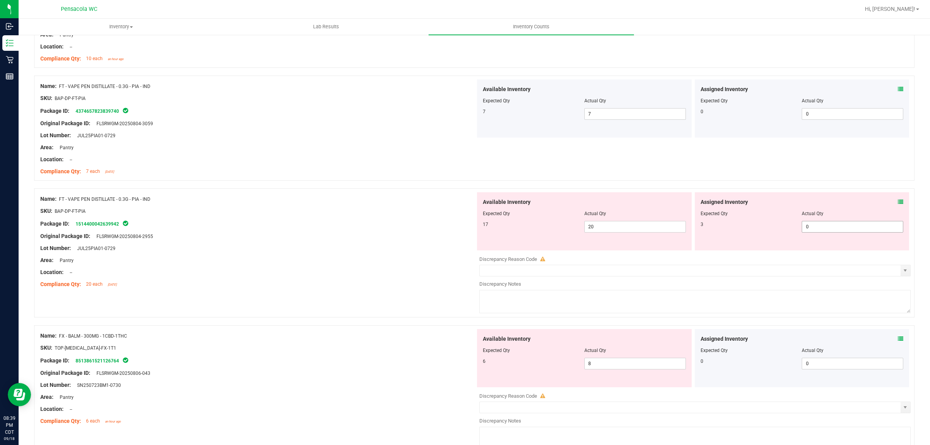
scroll to position [1405, 0]
click at [898, 202] on icon at bounding box center [900, 200] width 5 height 5
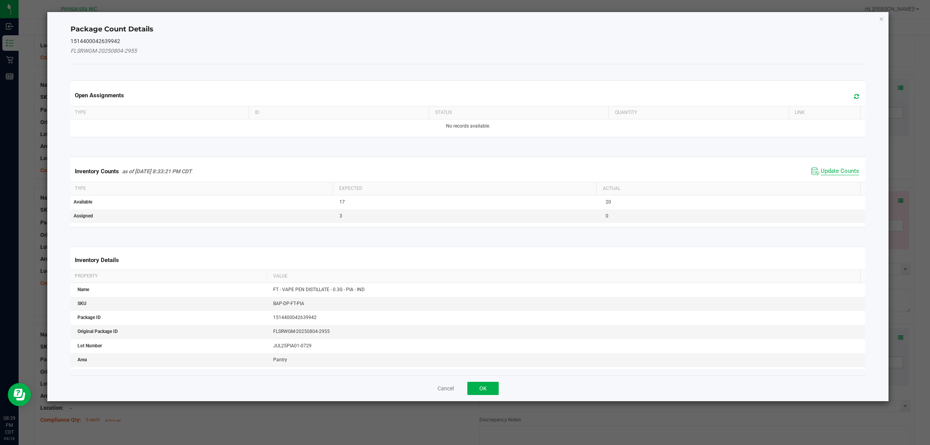
click at [832, 173] on span "Update Counts" at bounding box center [840, 171] width 38 height 8
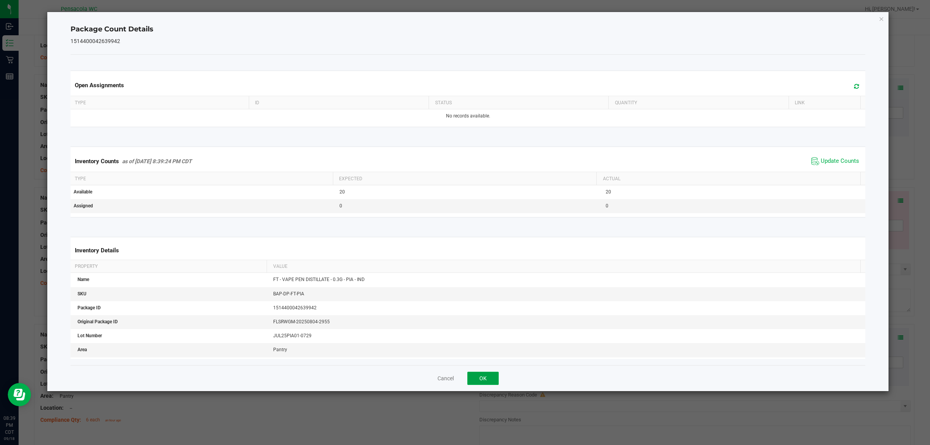
drag, startPoint x: 470, startPoint y: 376, endPoint x: 478, endPoint y: 363, distance: 15.3
click at [471, 377] on button "OK" at bounding box center [482, 378] width 31 height 13
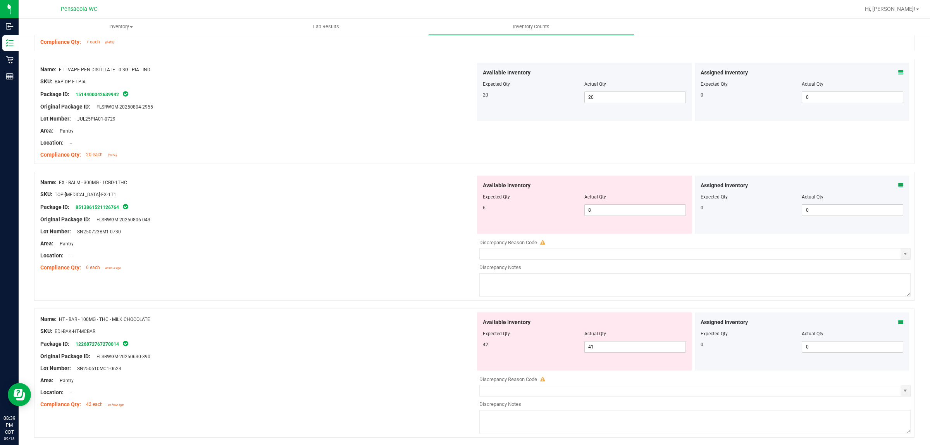
scroll to position [1550, 0]
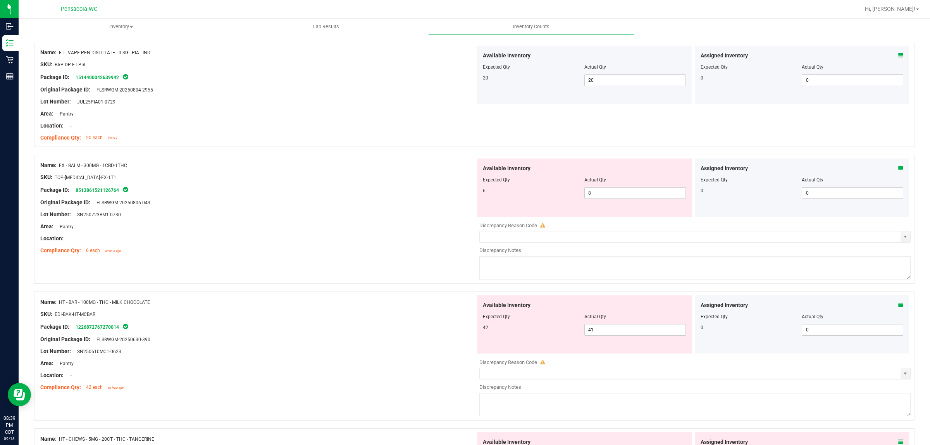
click at [898, 171] on icon at bounding box center [900, 168] width 5 height 5
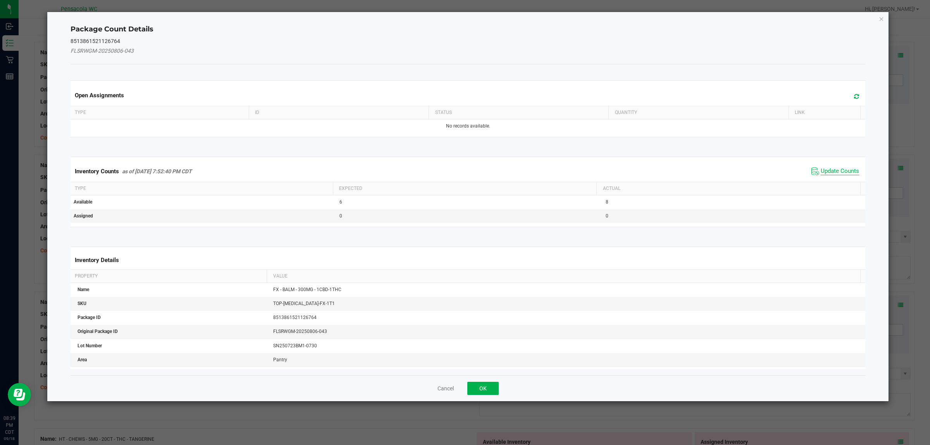
click at [832, 172] on span "Update Counts" at bounding box center [840, 171] width 38 height 8
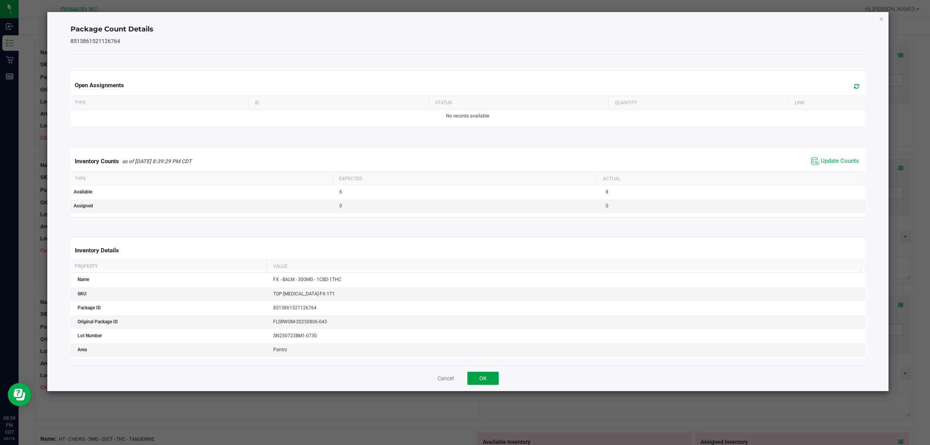
click at [491, 373] on button "OK" at bounding box center [482, 378] width 31 height 13
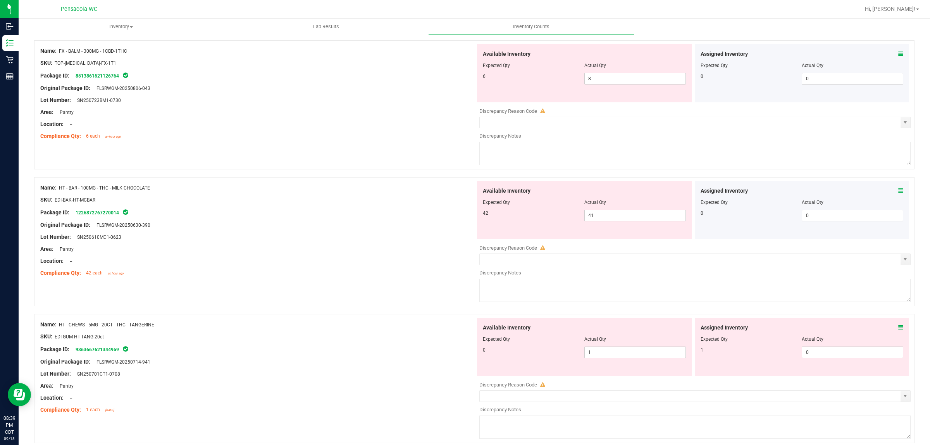
scroll to position [1647, 0]
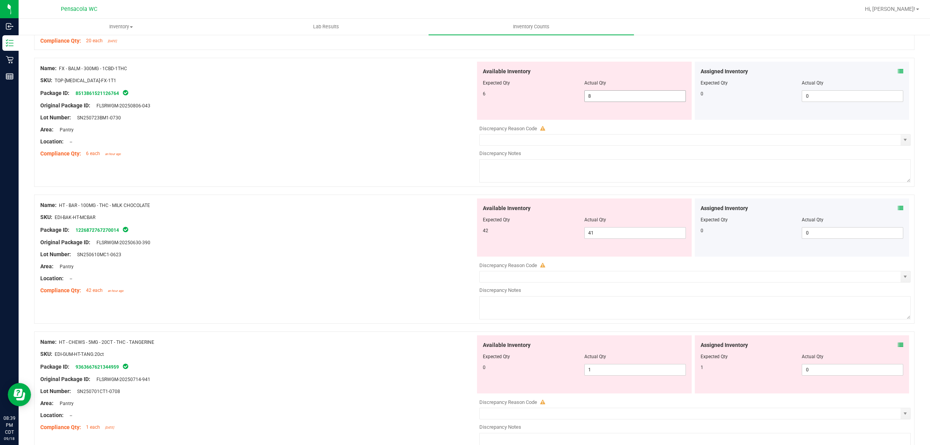
click at [623, 97] on span "8 8" at bounding box center [636, 96] width 102 height 12
type input "6"
click at [440, 126] on div at bounding box center [257, 124] width 435 height 4
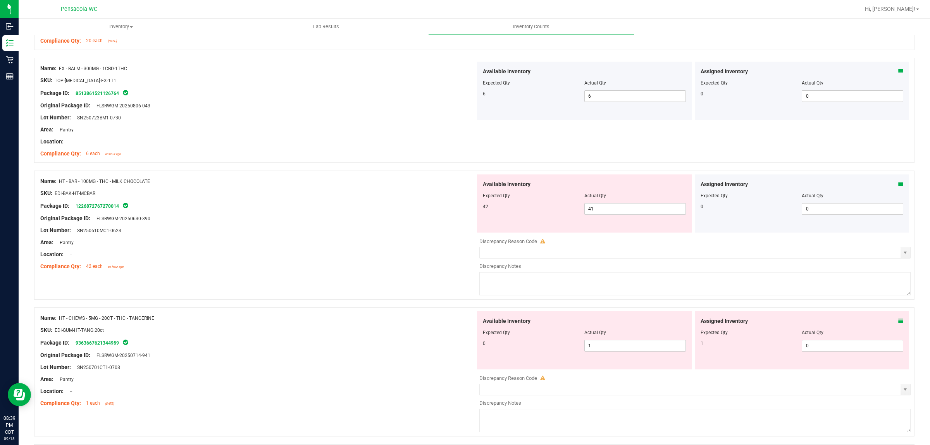
scroll to position [1696, 0]
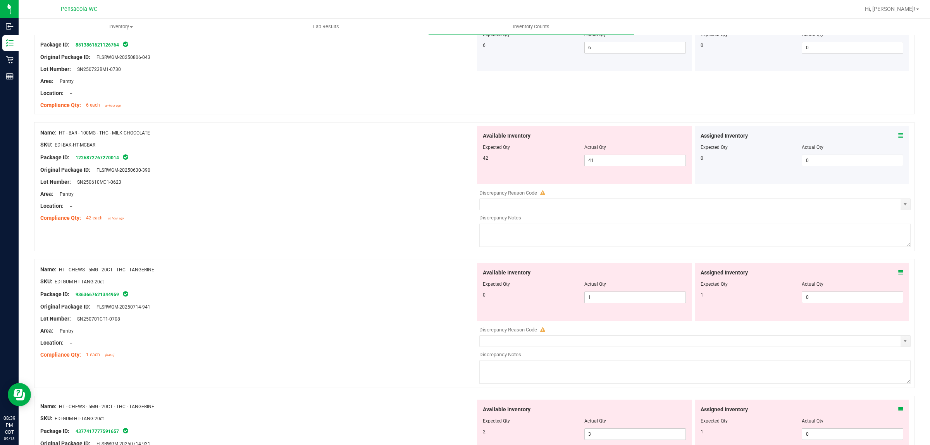
click at [898, 136] on icon at bounding box center [900, 135] width 5 height 5
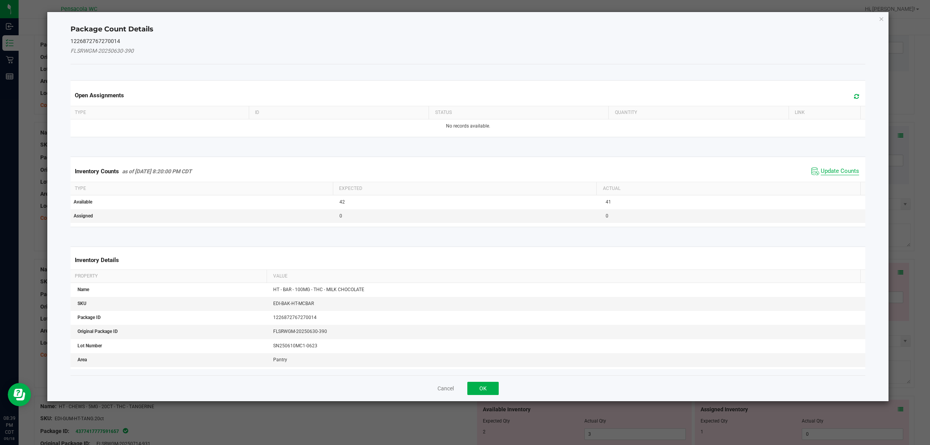
click at [830, 167] on span "Update Counts" at bounding box center [840, 171] width 38 height 8
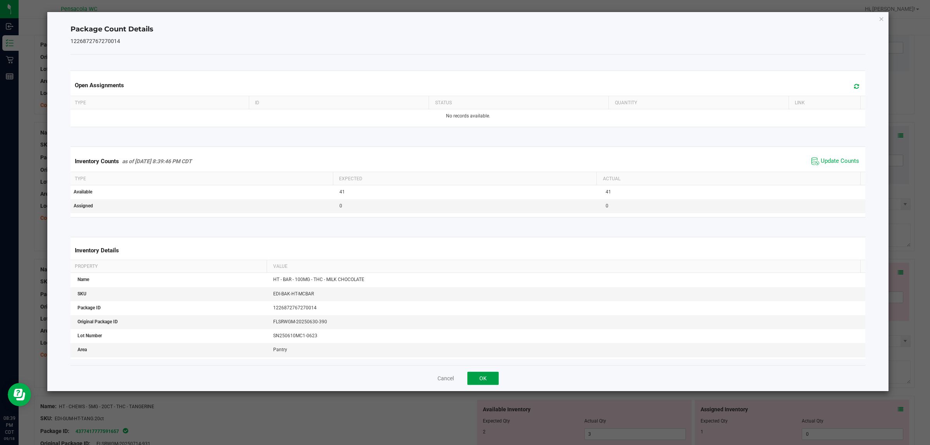
click at [484, 379] on button "OK" at bounding box center [482, 378] width 31 height 13
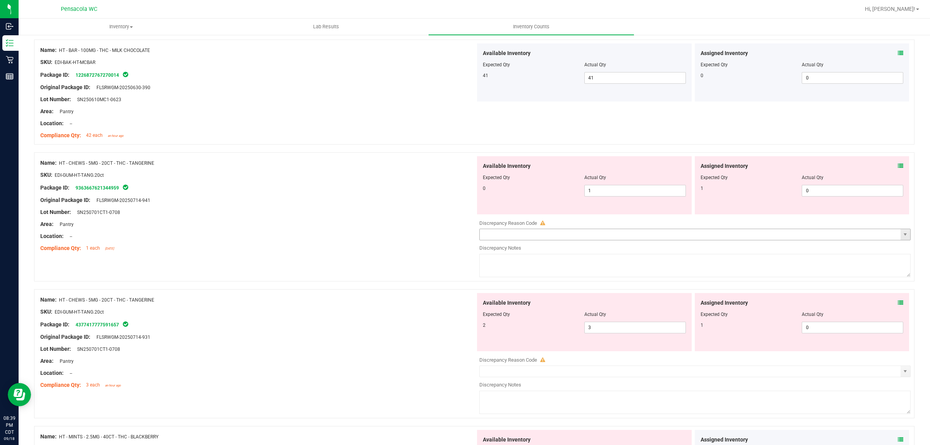
scroll to position [1793, 0]
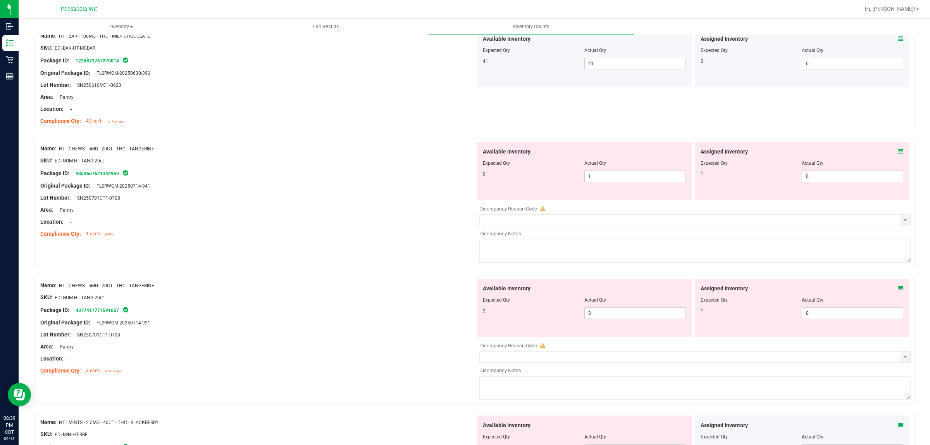
click at [898, 152] on icon at bounding box center [900, 151] width 5 height 5
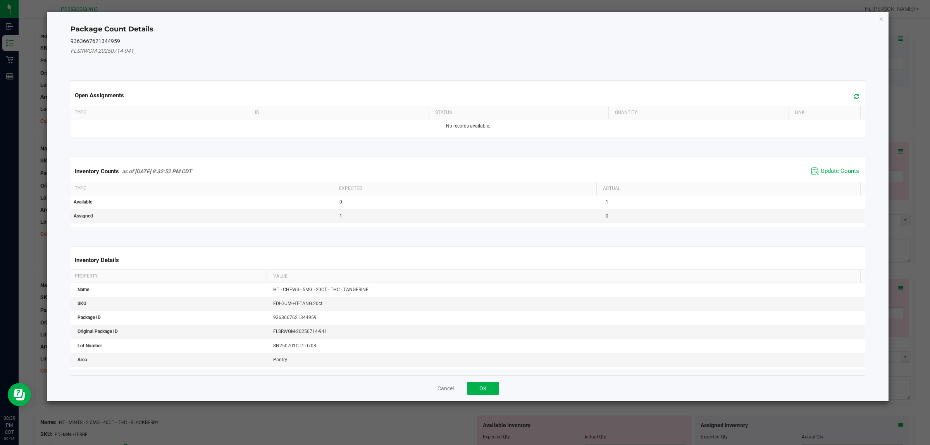
click at [821, 171] on span "Update Counts" at bounding box center [840, 171] width 38 height 8
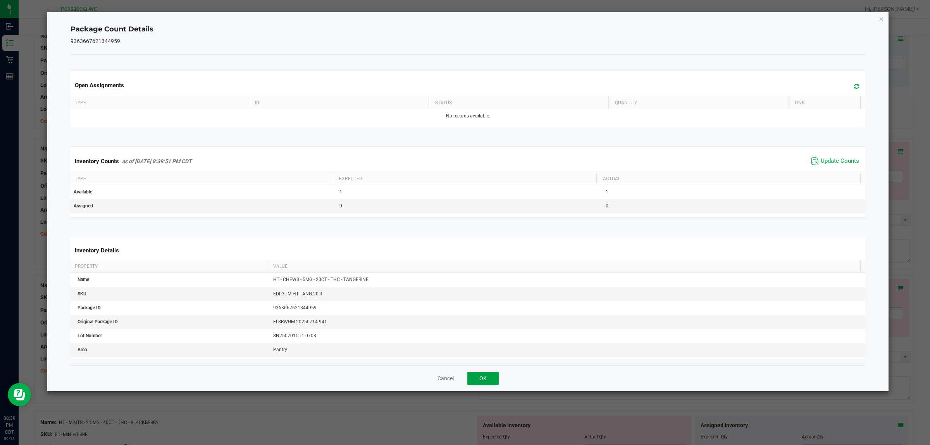
drag, startPoint x: 489, startPoint y: 381, endPoint x: 595, endPoint y: 324, distance: 121.0
click at [489, 380] on button "OK" at bounding box center [482, 378] width 31 height 13
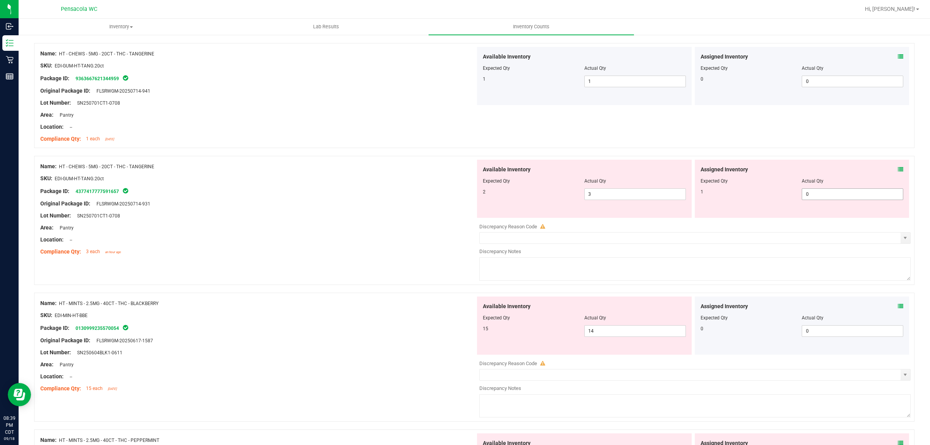
scroll to position [1890, 0]
click at [898, 170] on icon at bounding box center [900, 167] width 5 height 5
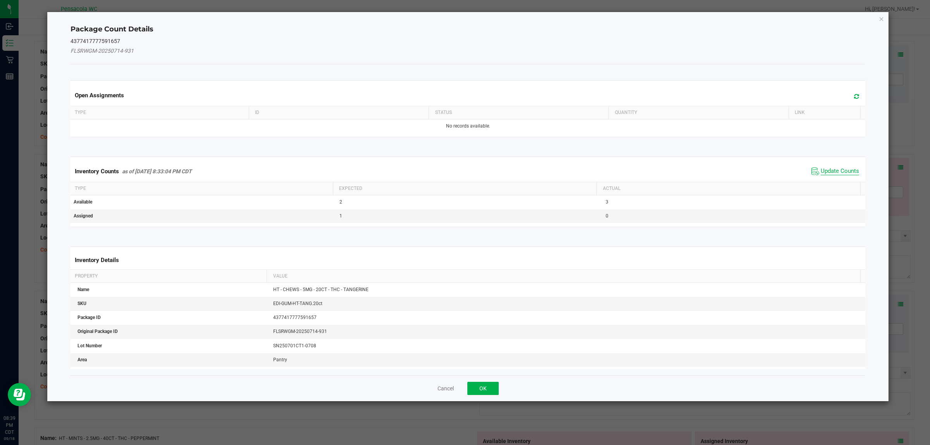
click at [827, 171] on span "Update Counts" at bounding box center [840, 171] width 38 height 8
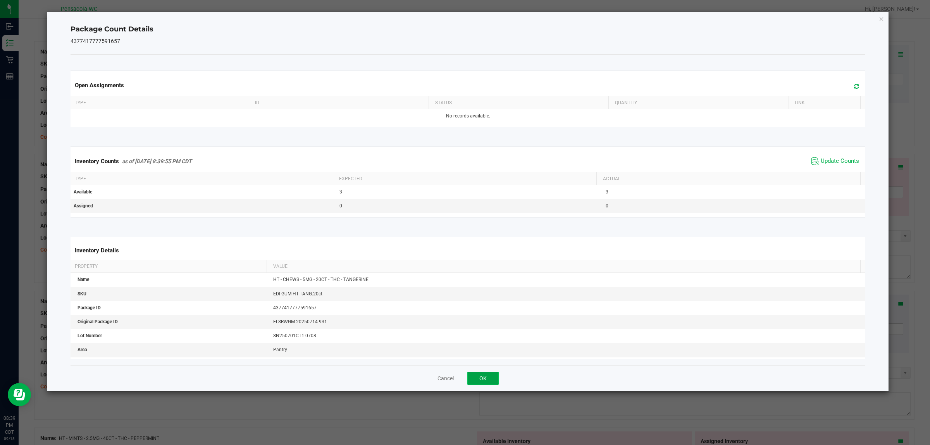
click at [478, 375] on button "OK" at bounding box center [482, 378] width 31 height 13
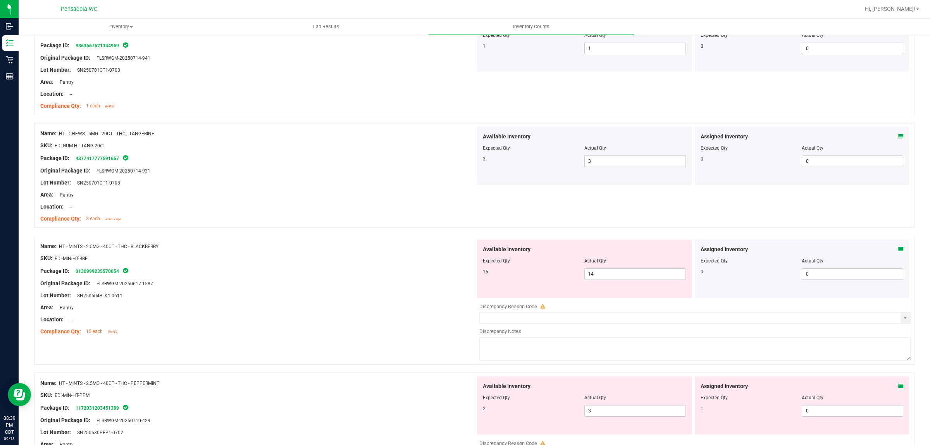
scroll to position [1938, 0]
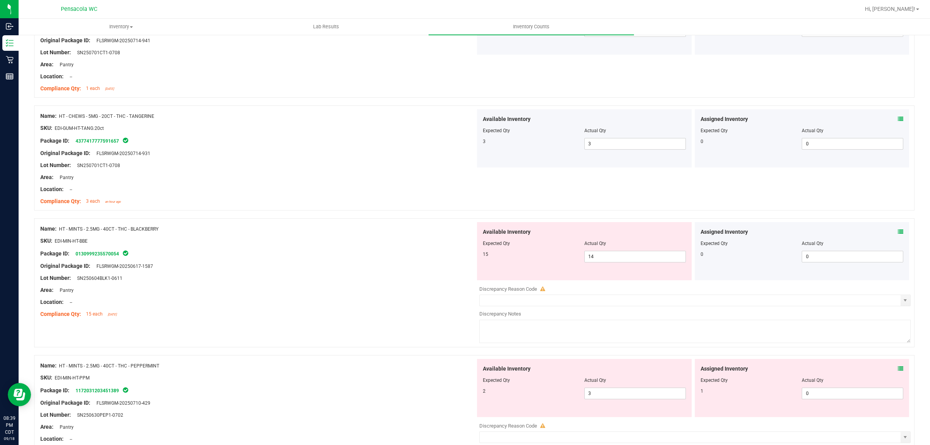
click at [898, 233] on icon at bounding box center [900, 231] width 5 height 5
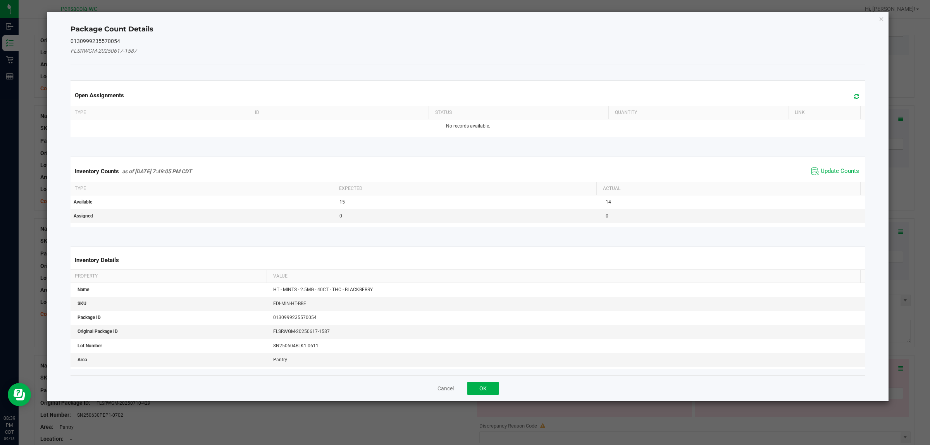
click at [832, 171] on span "Update Counts" at bounding box center [840, 171] width 38 height 8
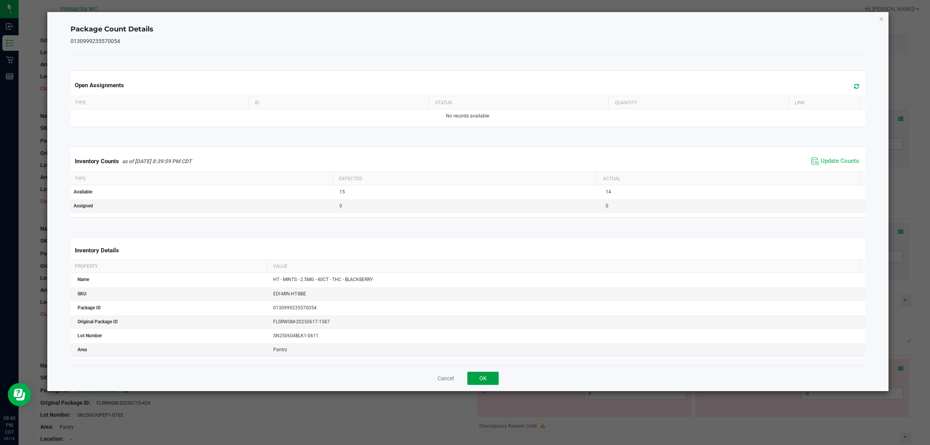
click at [491, 395] on ngb-modal-window "Package Count Details 0130999235570054 Open Assignments Type ID Status Quantity…" at bounding box center [468, 222] width 936 height 445
click at [485, 375] on button "OK" at bounding box center [482, 378] width 31 height 13
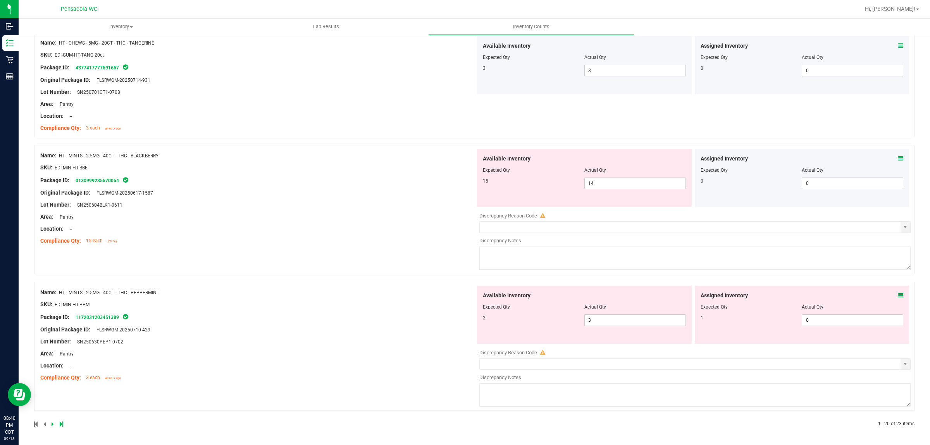
scroll to position [2014, 0]
drag, startPoint x: 208, startPoint y: 221, endPoint x: 136, endPoint y: 249, distance: 77.3
drag, startPoint x: 136, startPoint y: 249, endPoint x: 607, endPoint y: 181, distance: 476.2
click at [609, 181] on span "14 14" at bounding box center [636, 184] width 102 height 12
type input "15"
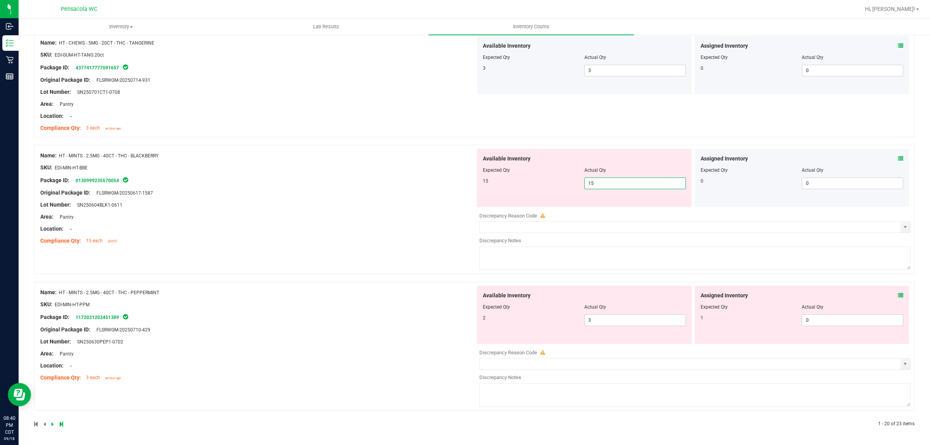
type input "15"
click at [457, 219] on div "Name: HT - MINTS - 2.5MG - 40CT - THC - BLACKBERRY SKU: EDI-MIN-HT-BBE Package …" at bounding box center [257, 198] width 435 height 99
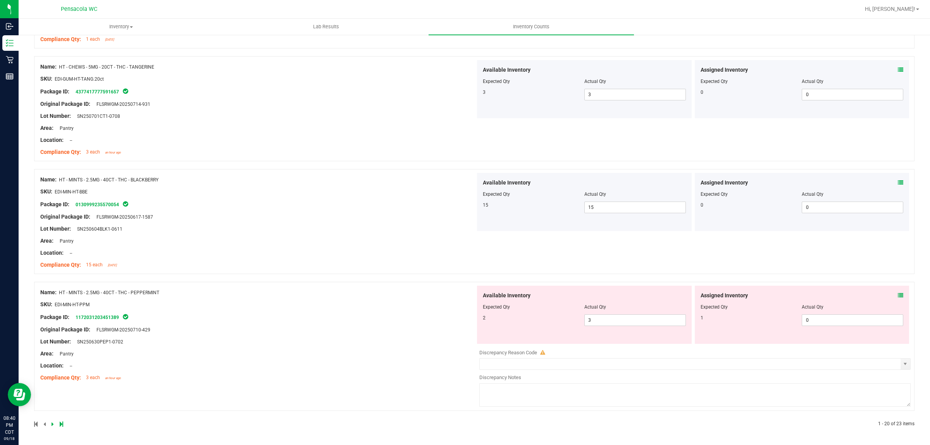
click at [898, 295] on icon at bounding box center [900, 295] width 5 height 5
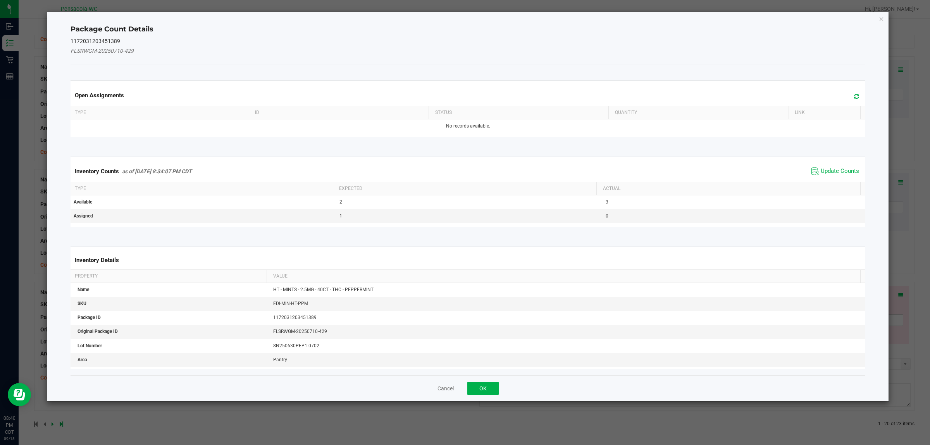
click at [824, 173] on span "Update Counts" at bounding box center [840, 171] width 38 height 8
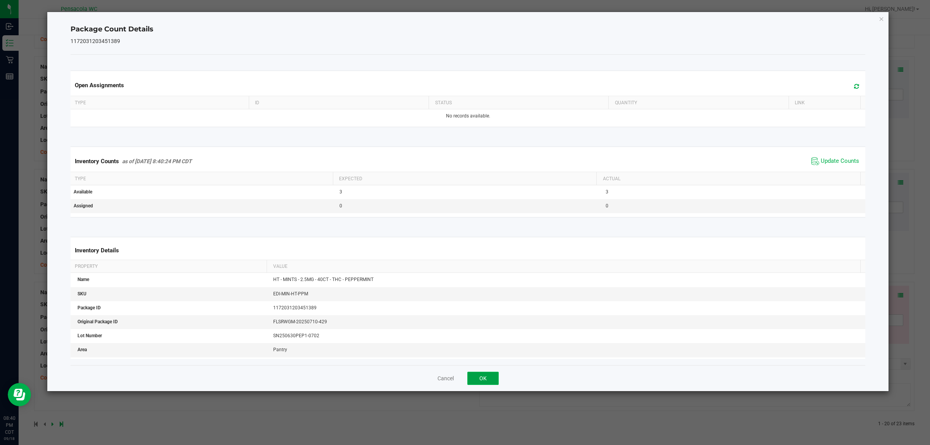
click at [491, 381] on button "OK" at bounding box center [482, 378] width 31 height 13
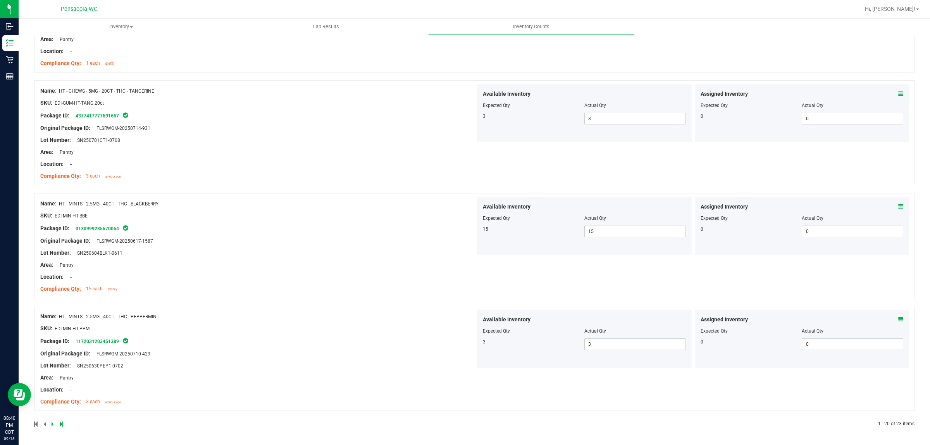
click at [60, 425] on icon at bounding box center [61, 424] width 3 height 5
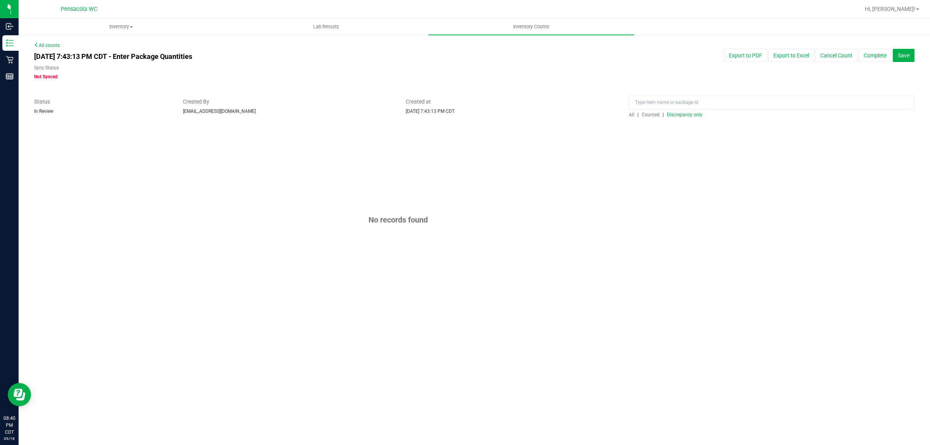
click at [692, 115] on span "Discrepancy only" at bounding box center [685, 114] width 36 height 5
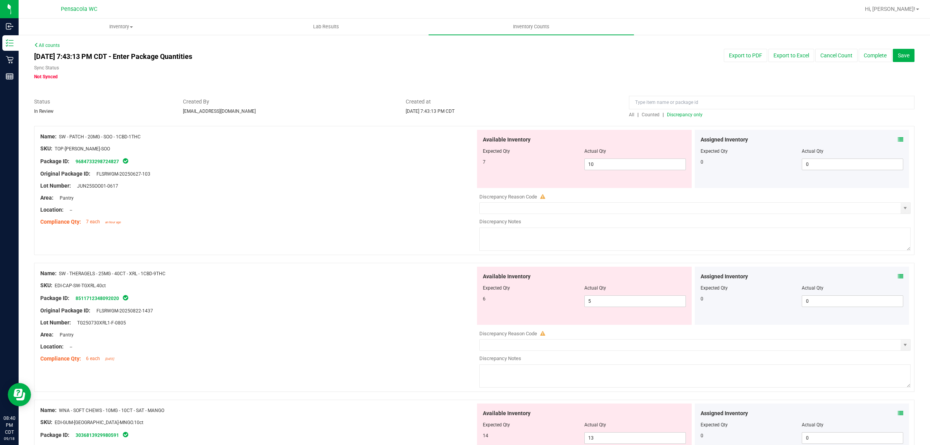
click at [898, 139] on icon at bounding box center [900, 139] width 5 height 5
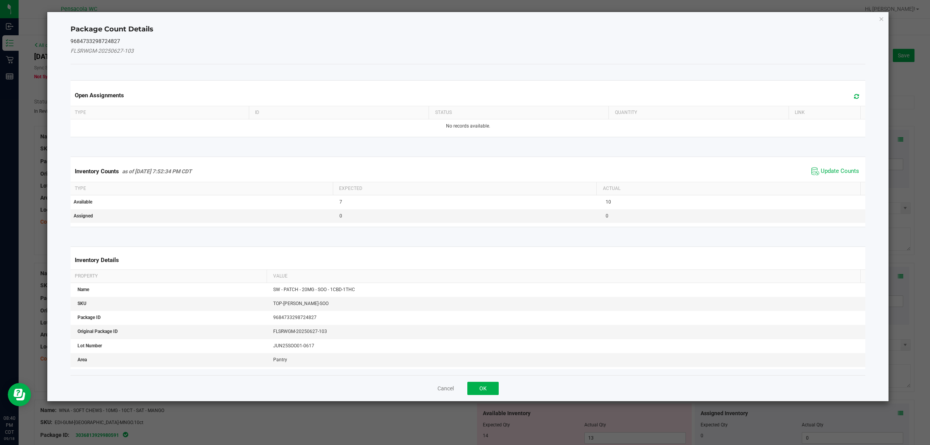
click at [839, 179] on div "Inventory Counts as of [DATE] 7:52:34 PM CDT Update Counts" at bounding box center [468, 171] width 798 height 21
click at [846, 167] on span "Update Counts" at bounding box center [836, 172] width 52 height 12
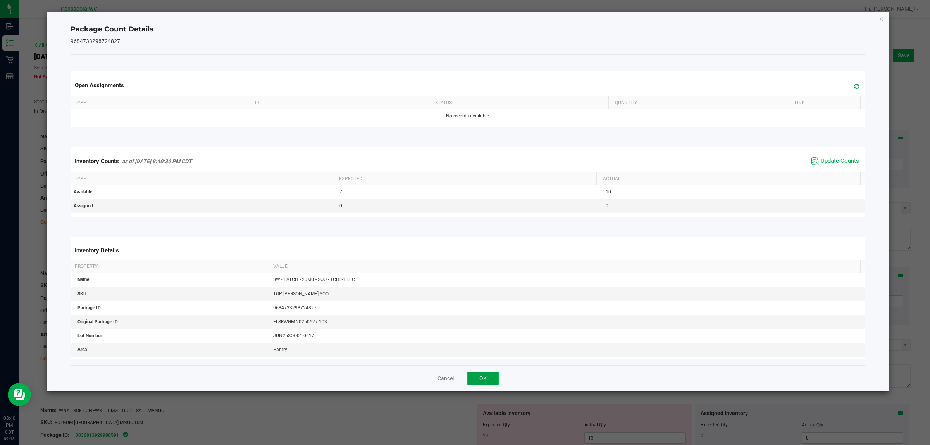
click at [495, 380] on button "OK" at bounding box center [482, 378] width 31 height 13
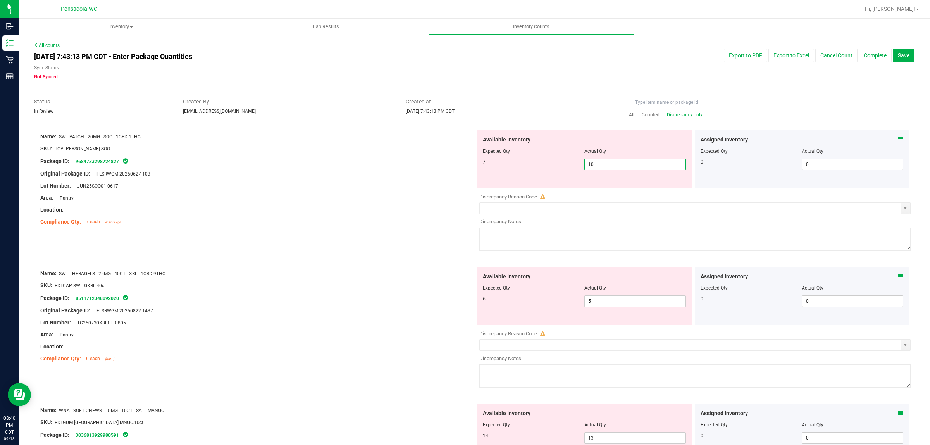
click at [601, 164] on span "10 10" at bounding box center [636, 165] width 102 height 12
type input "1"
type input "7"
click at [427, 191] on div at bounding box center [257, 192] width 435 height 4
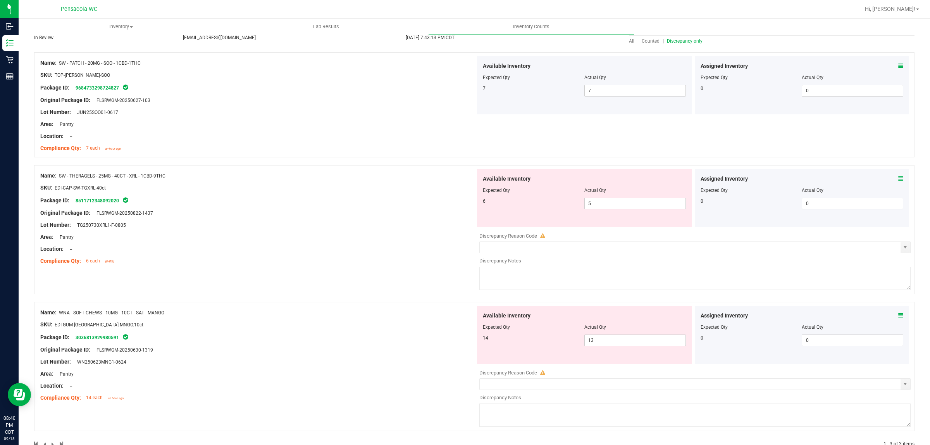
scroll to position [94, 0]
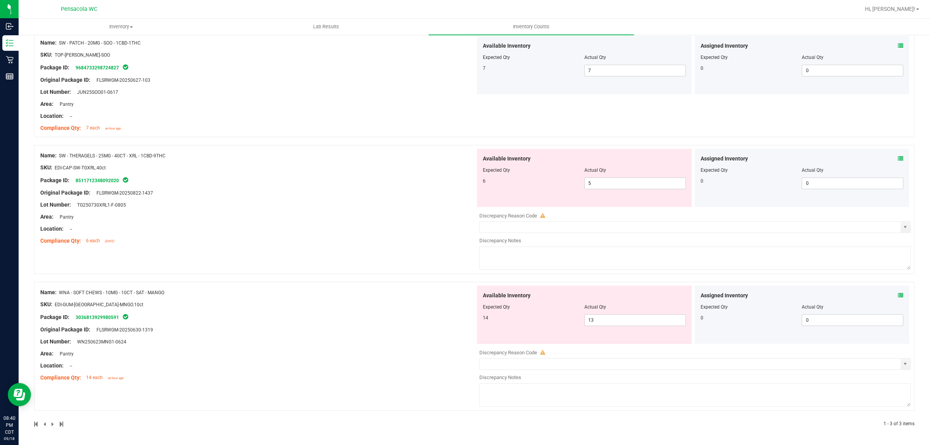
click at [898, 156] on icon at bounding box center [900, 158] width 5 height 5
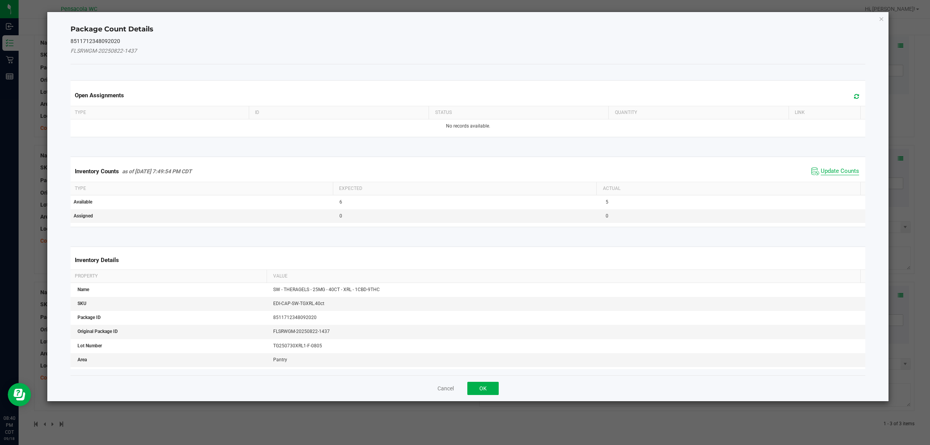
click at [836, 171] on span "Update Counts" at bounding box center [840, 171] width 38 height 8
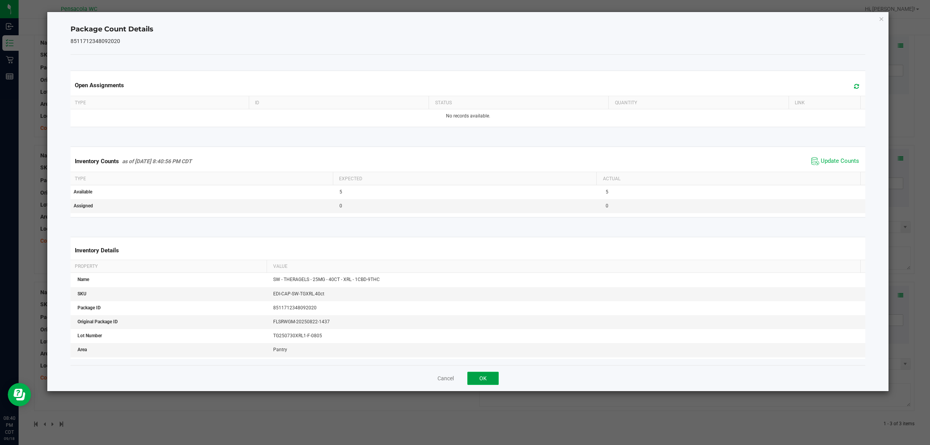
click at [488, 374] on button "OK" at bounding box center [482, 378] width 31 height 13
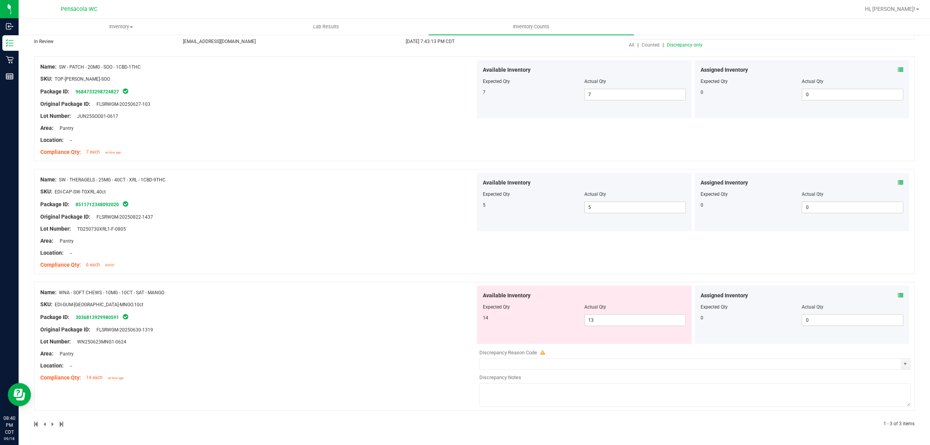
click at [898, 295] on icon at bounding box center [900, 295] width 5 height 5
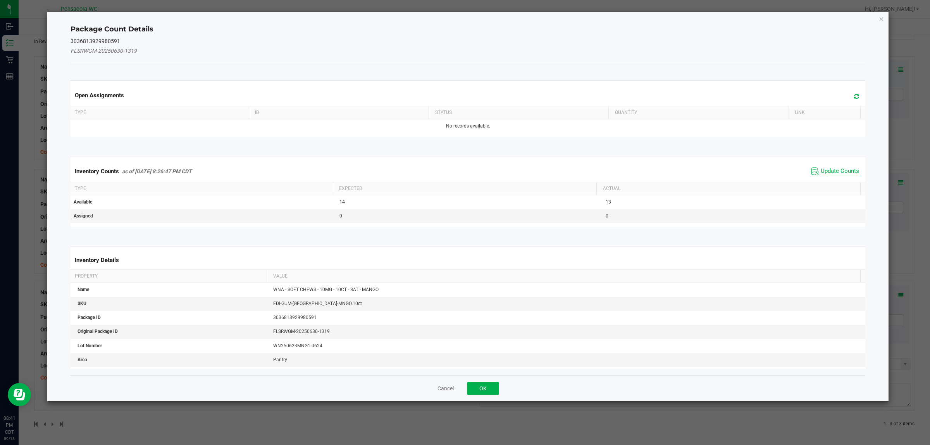
click at [821, 174] on span "Update Counts" at bounding box center [840, 171] width 38 height 8
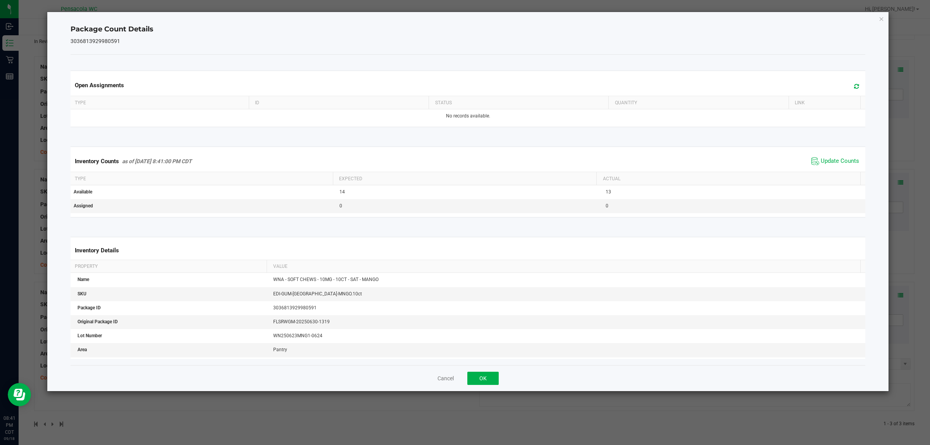
click at [485, 370] on div "Cancel OK" at bounding box center [468, 378] width 795 height 26
click at [481, 377] on button "OK" at bounding box center [482, 378] width 31 height 13
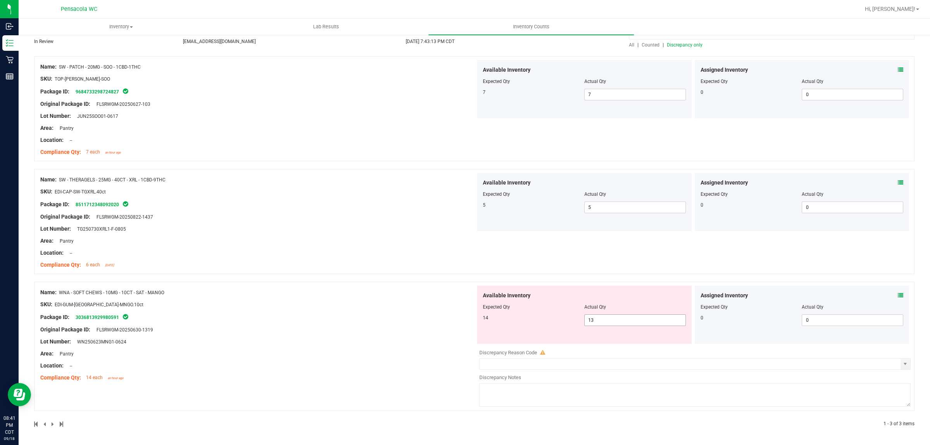
click at [634, 321] on span "13 13" at bounding box center [636, 320] width 102 height 12
type input "14"
click at [422, 355] on div "Name: WNA - SOFT CHEWS - 10MG - 10CT - SAT - MANGO SKU: EDI-GUM-[GEOGRAPHIC_DAT…" at bounding box center [257, 335] width 435 height 99
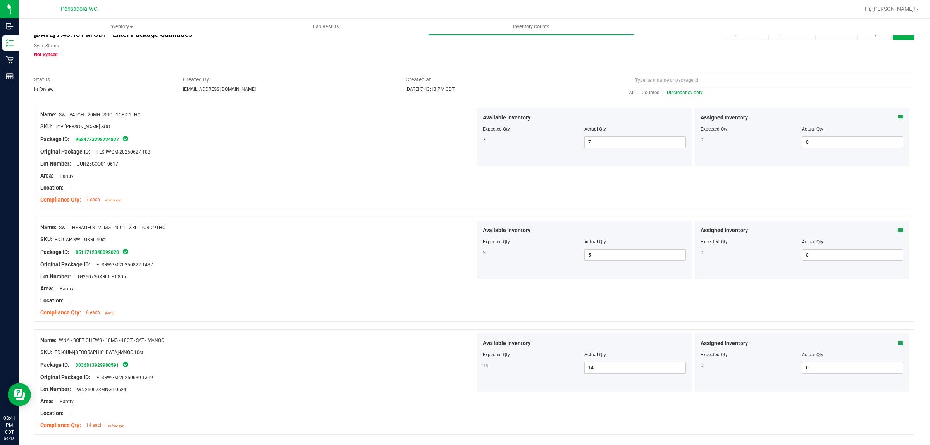
scroll to position [0, 0]
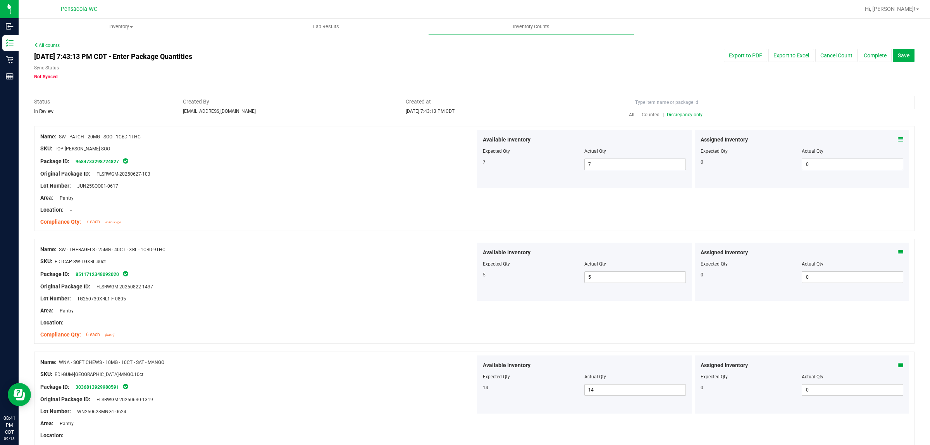
click at [672, 117] on span "Discrepancy only" at bounding box center [685, 114] width 36 height 5
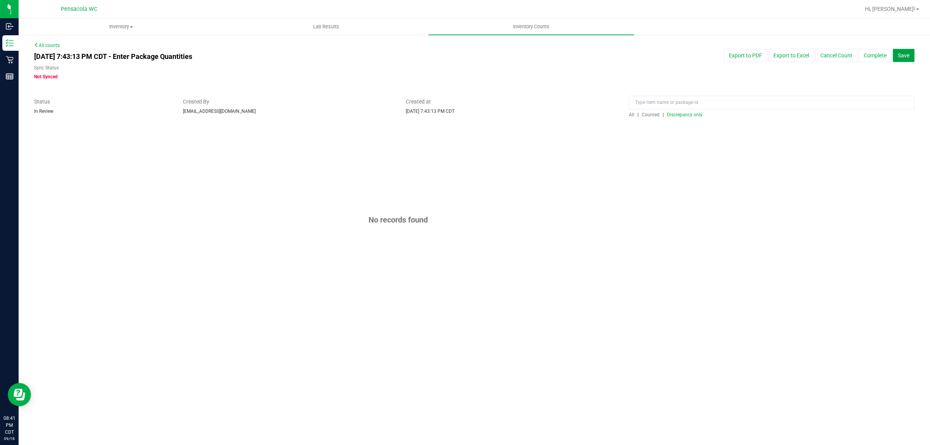
click at [904, 53] on span "Save" at bounding box center [904, 55] width 12 height 6
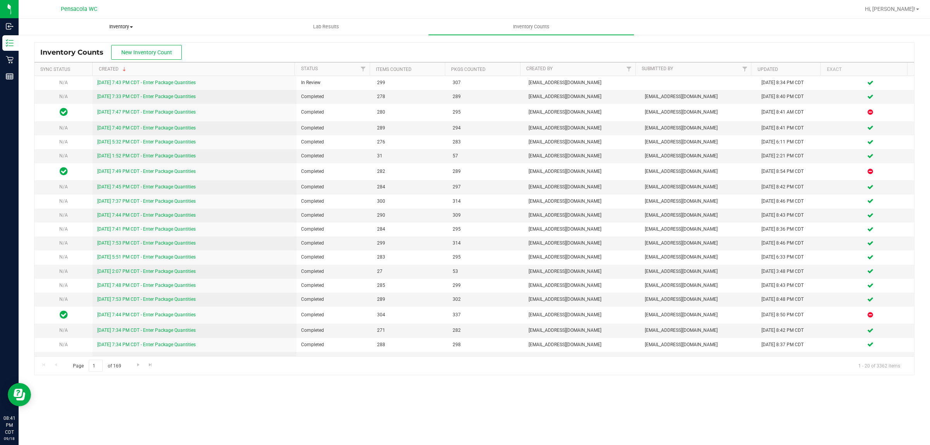
click at [119, 24] on span "Inventory" at bounding box center [121, 26] width 204 height 7
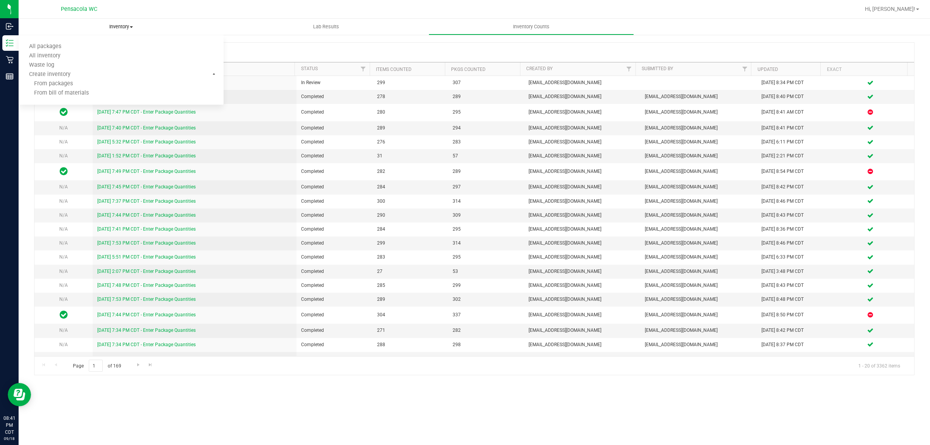
click at [83, 22] on uib-tab-heading "Inventory All packages All inventory Waste log Create inventory From packages F…" at bounding box center [121, 27] width 205 height 16
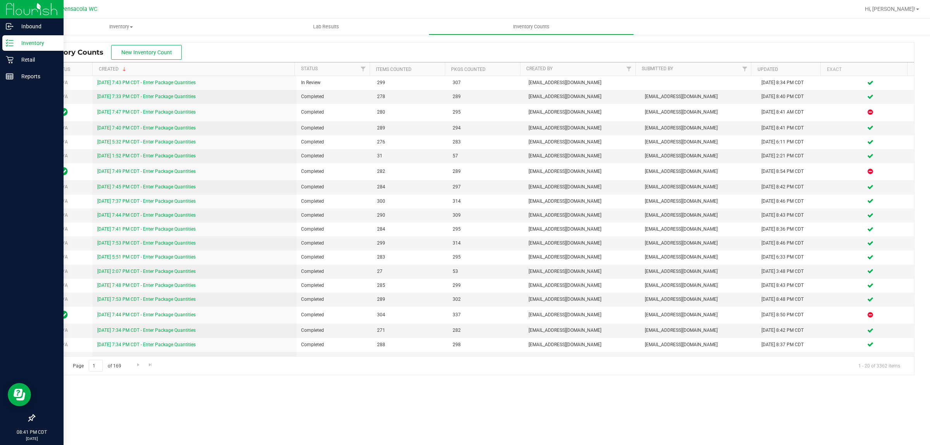
click at [40, 41] on p "Inventory" at bounding box center [37, 42] width 47 height 9
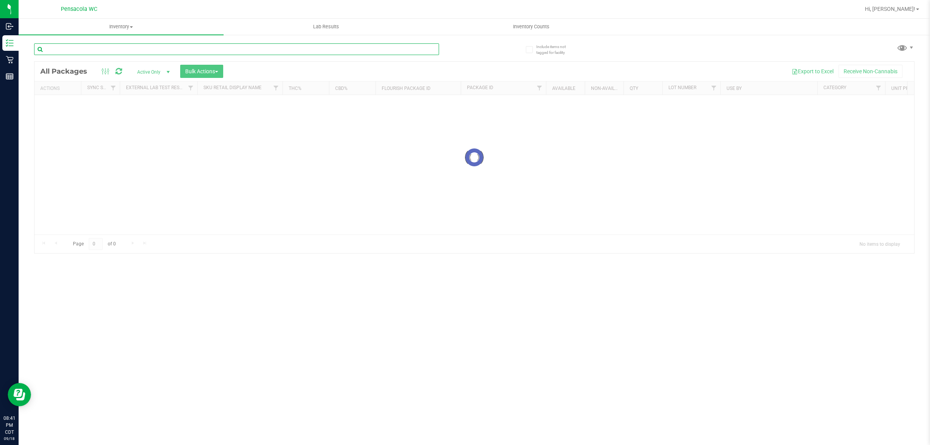
click at [226, 45] on input "text" at bounding box center [236, 49] width 405 height 12
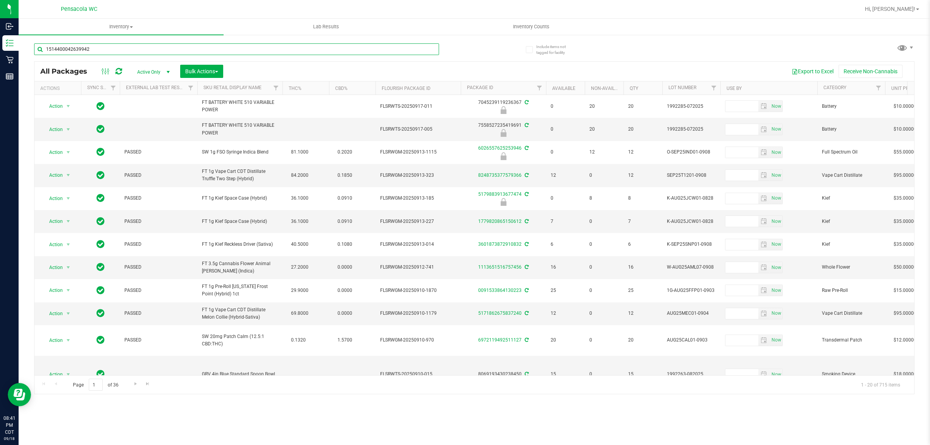
type input "1514400042639942"
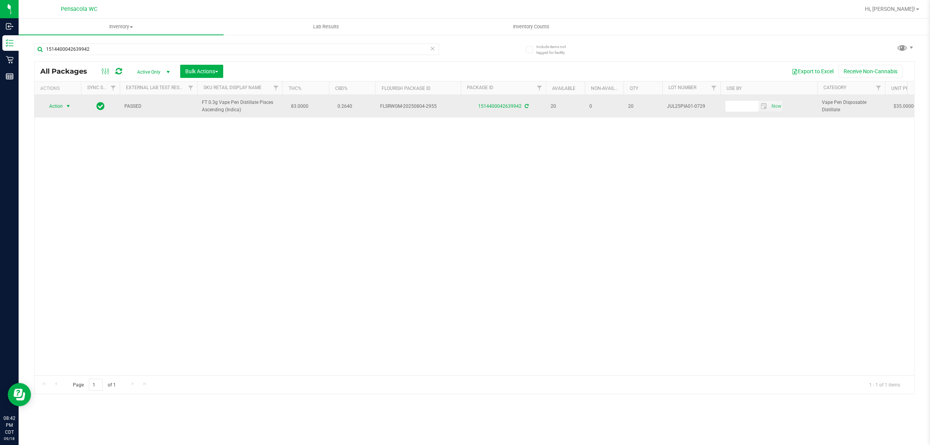
click at [59, 105] on span "Action" at bounding box center [52, 106] width 21 height 11
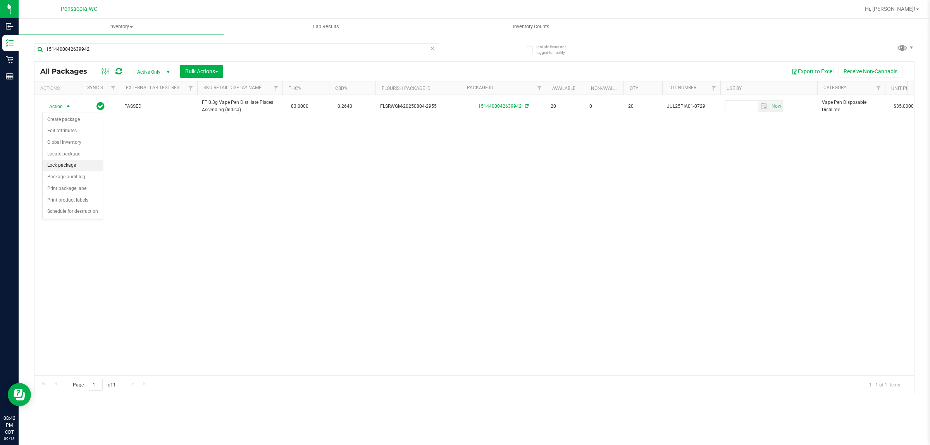
click at [90, 162] on li "Lock package" at bounding box center [73, 166] width 60 height 12
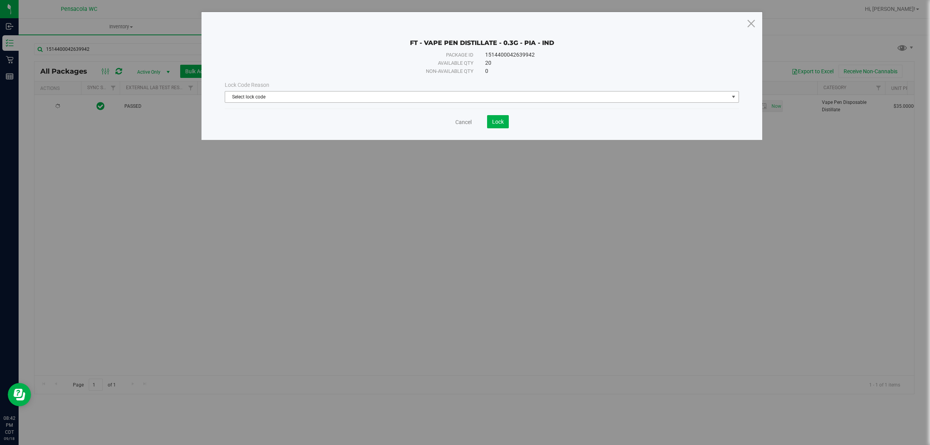
click at [392, 94] on span "Select lock code" at bounding box center [477, 96] width 504 height 11
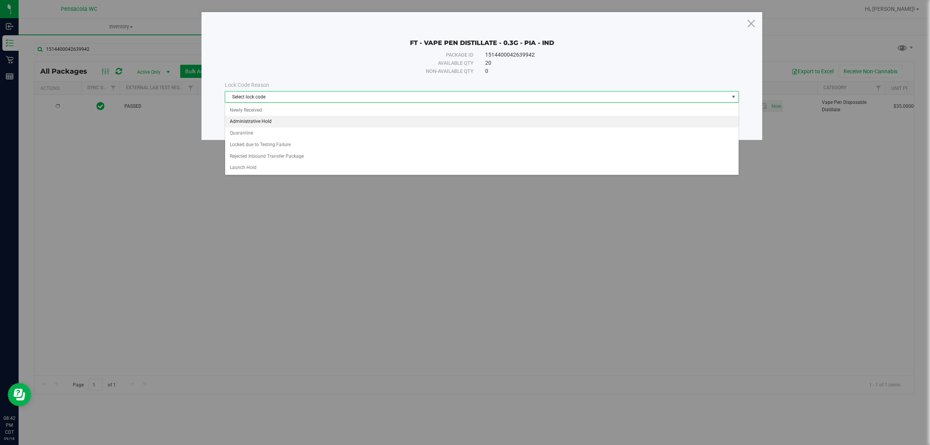
click at [276, 125] on li "Administrative Hold" at bounding box center [481, 122] width 513 height 12
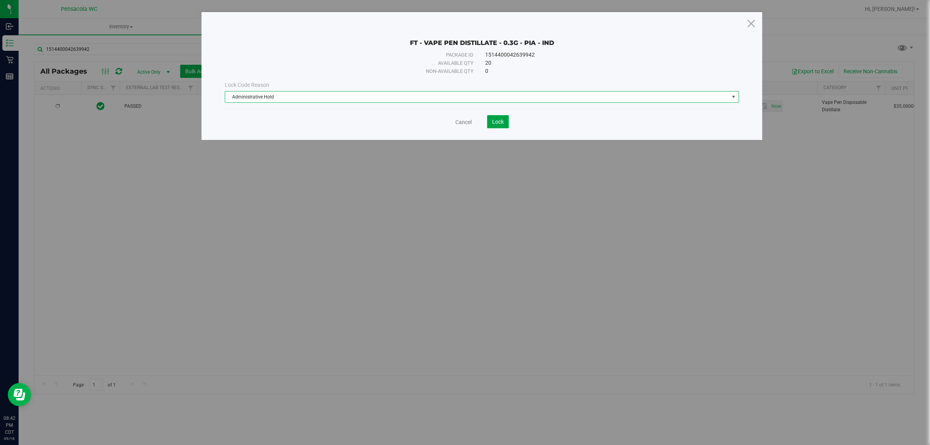
click at [491, 118] on button "Lock" at bounding box center [498, 121] width 22 height 13
